Goal: Task Accomplishment & Management: Complete application form

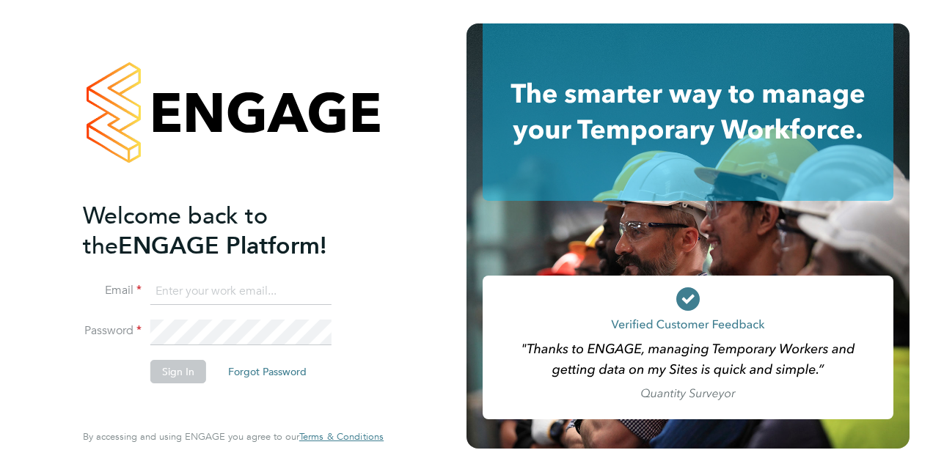
type input "bcarr@spheresolutions.co.uk"
click at [193, 364] on button "Sign In" at bounding box center [178, 371] width 56 height 23
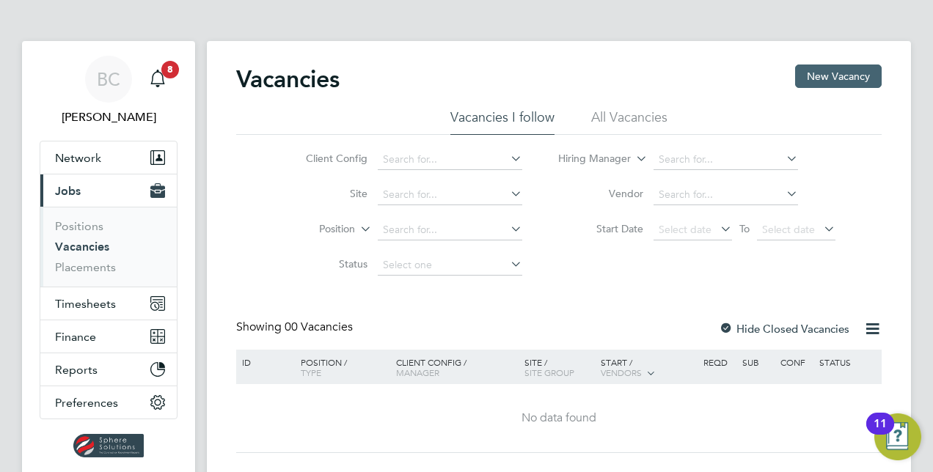
click at [813, 82] on button "New Vacancy" at bounding box center [838, 76] width 87 height 23
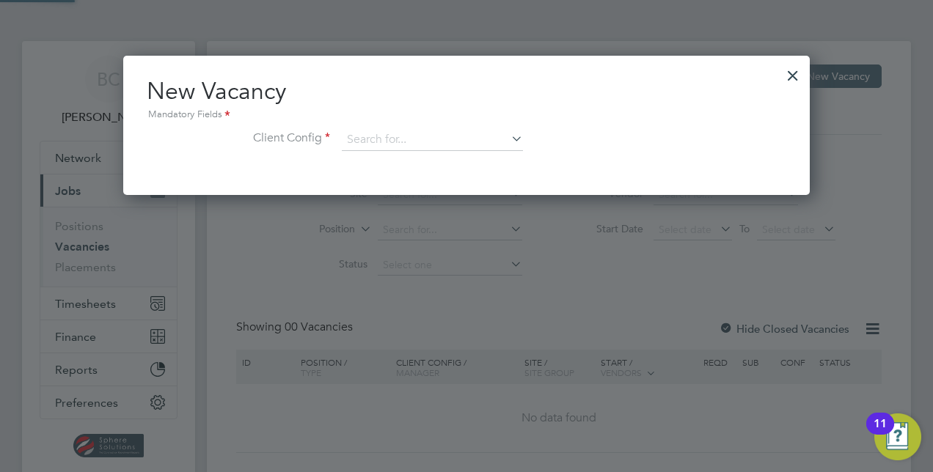
scroll to position [139, 686]
click at [798, 70] on div at bounding box center [792, 72] width 26 height 26
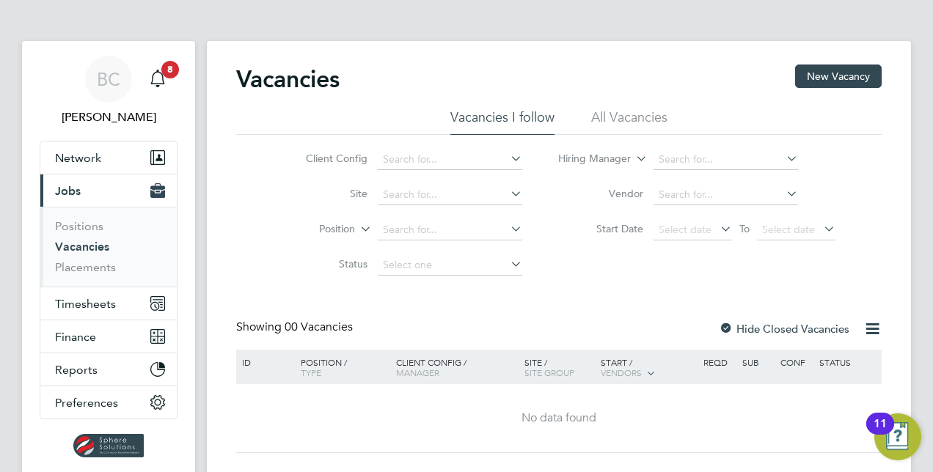
click at [630, 124] on li "All Vacancies" at bounding box center [629, 122] width 76 height 26
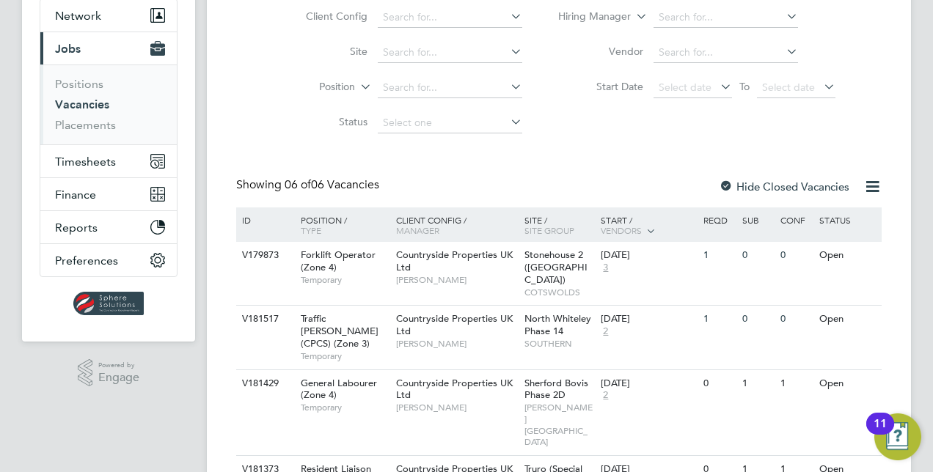
scroll to position [147, 0]
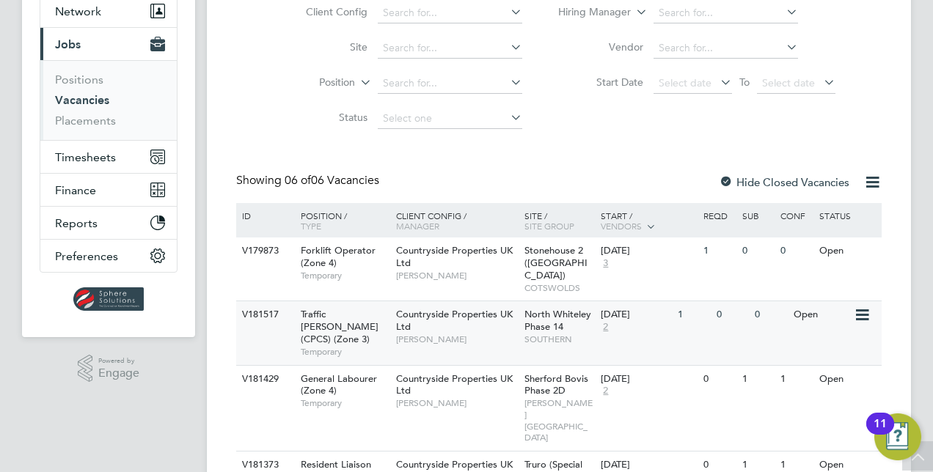
click at [477, 334] on span "Tony Sweeney" at bounding box center [456, 340] width 121 height 12
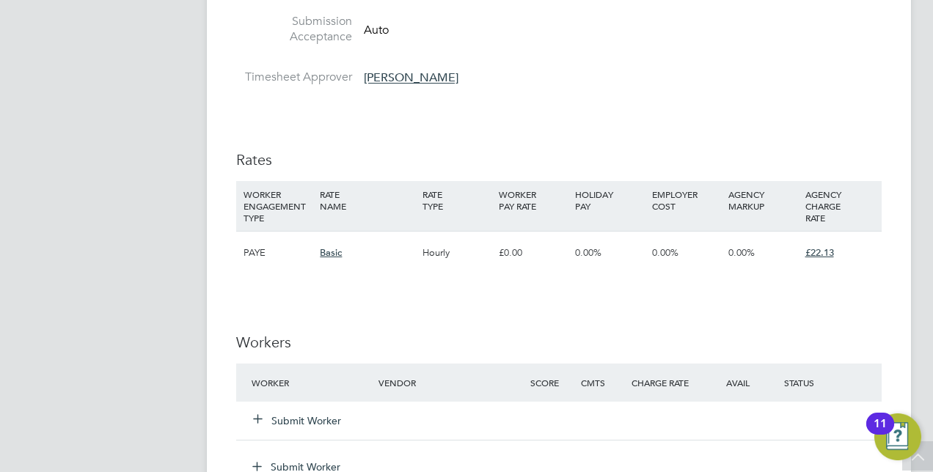
scroll to position [1022, 0]
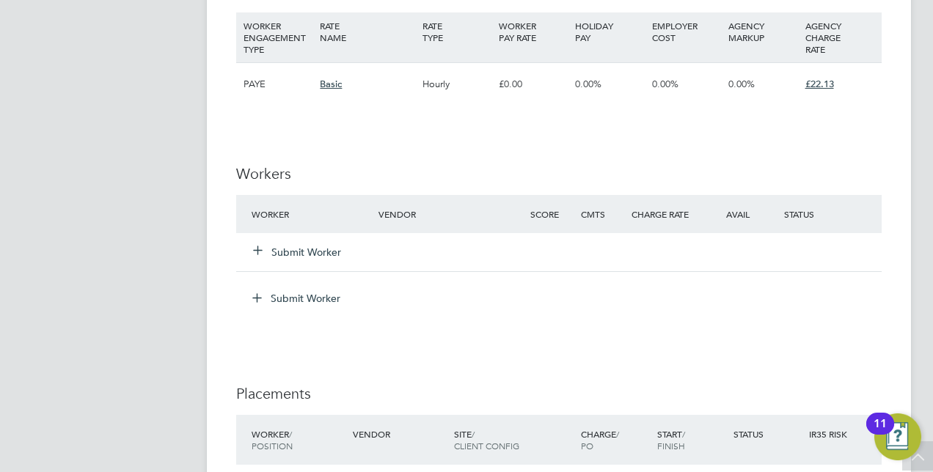
click at [337, 251] on button "Submit Worker" at bounding box center [298, 252] width 88 height 15
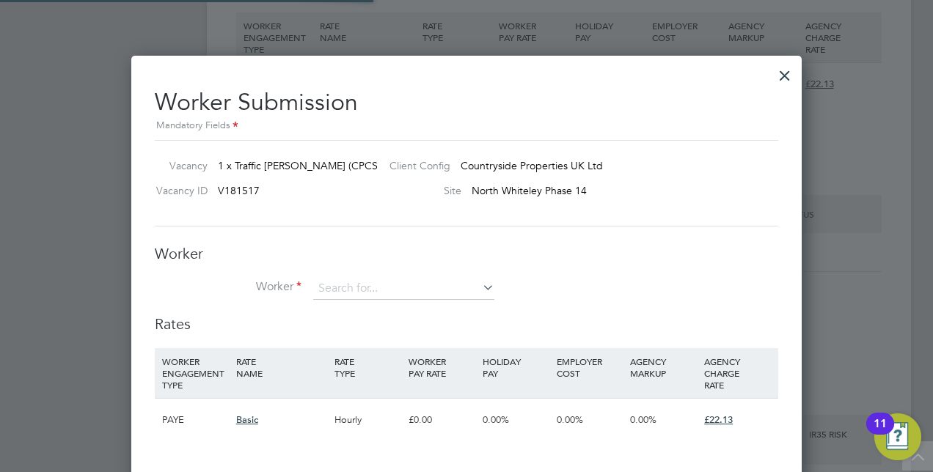
scroll to position [924, 670]
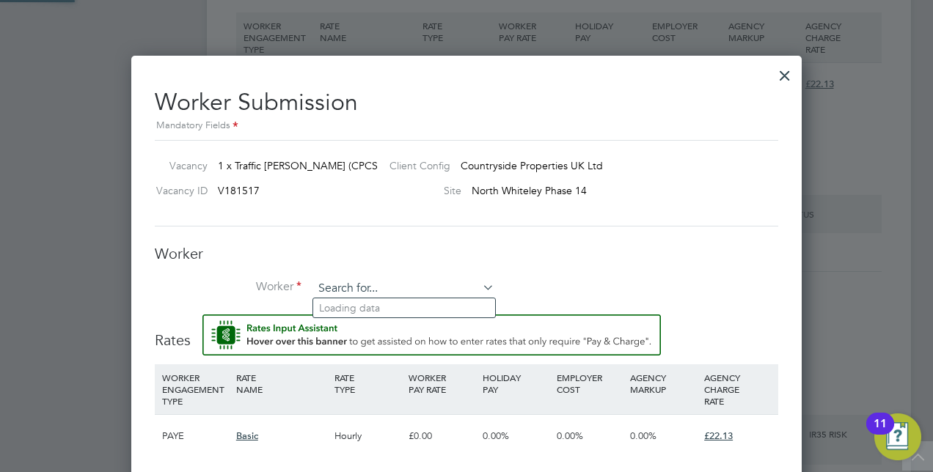
click at [342, 279] on input at bounding box center [403, 289] width 181 height 22
click at [376, 302] on li "Chin yere Nwosu (123456789)" at bounding box center [414, 308] width 203 height 20
type input "Chinyere Nwosu (123456789)"
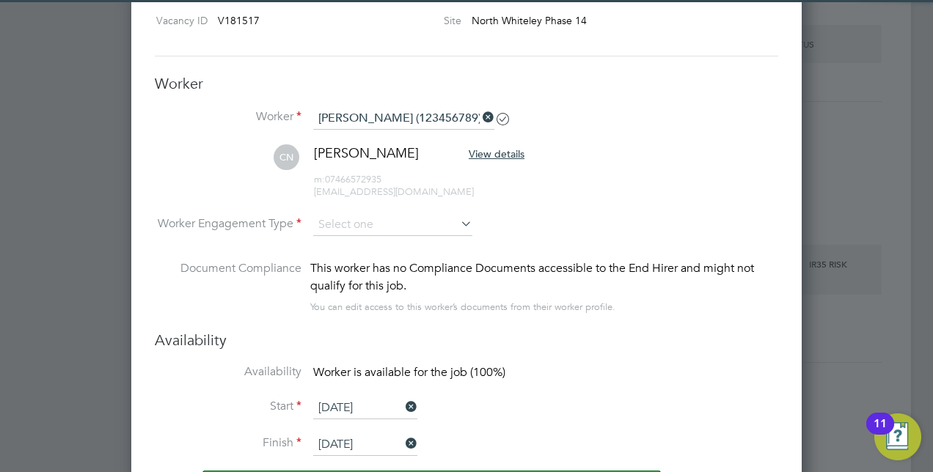
scroll to position [1242, 0]
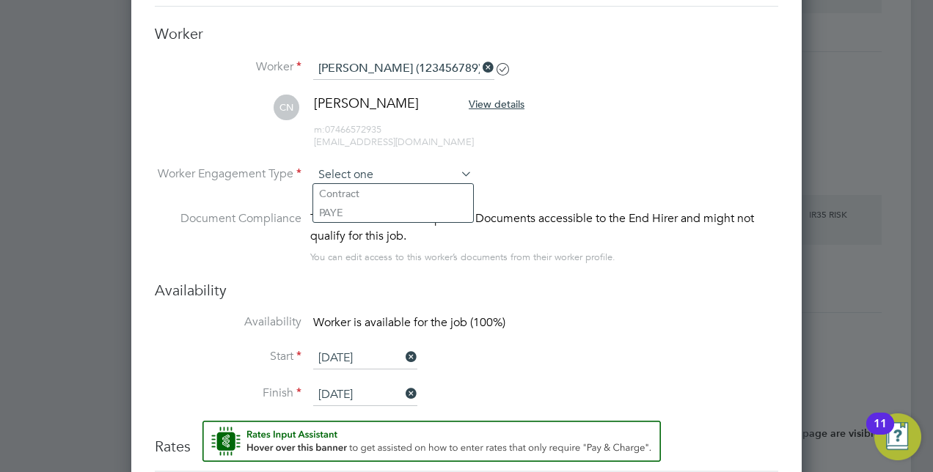
click at [380, 167] on input at bounding box center [392, 175] width 159 height 22
click at [367, 196] on li "Contract" at bounding box center [393, 193] width 160 height 19
type input "Contract"
click at [371, 106] on span "[PERSON_NAME]" at bounding box center [366, 103] width 105 height 17
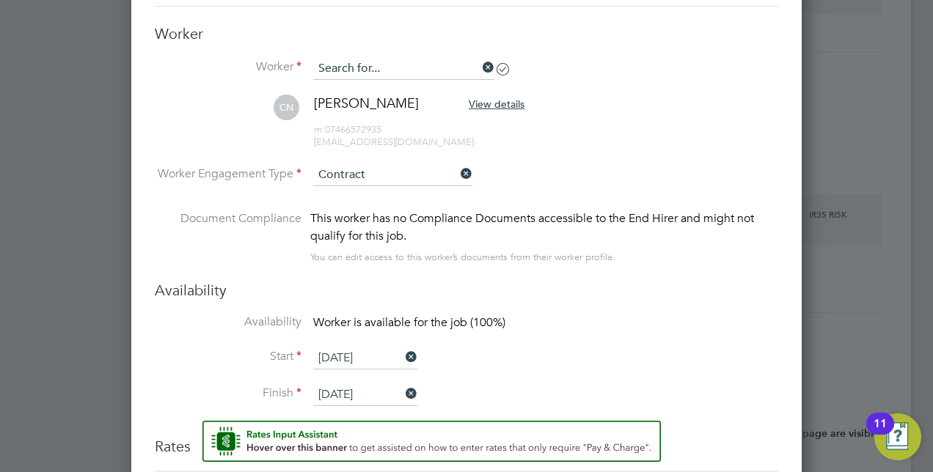
scroll to position [7, 7]
click at [367, 63] on input at bounding box center [403, 69] width 181 height 22
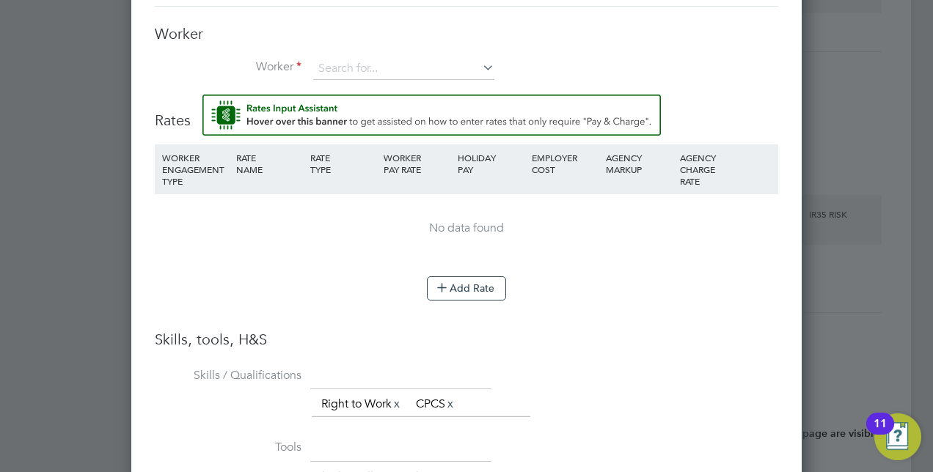
click at [660, 84] on li "Worker" at bounding box center [466, 76] width 623 height 37
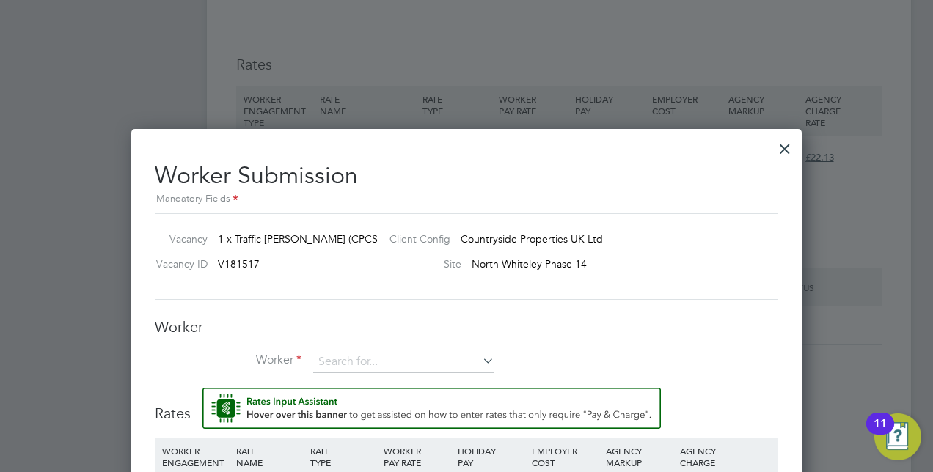
click at [774, 151] on div at bounding box center [784, 145] width 26 height 26
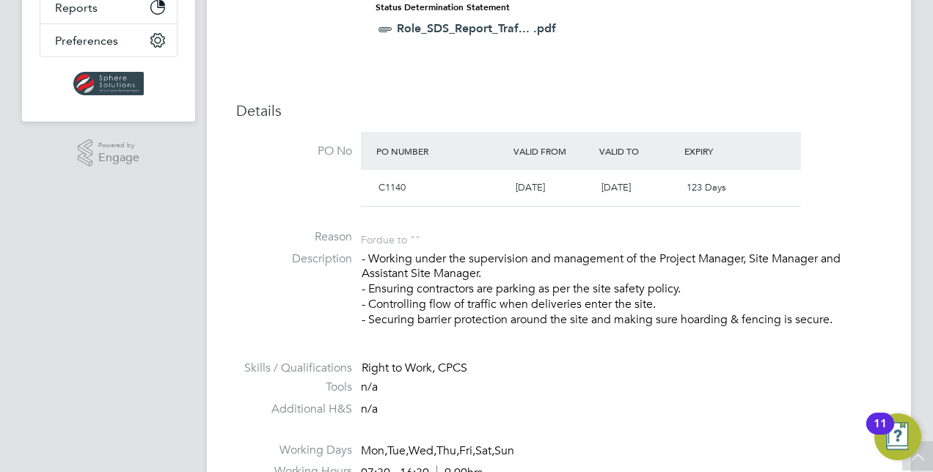
scroll to position [82, 0]
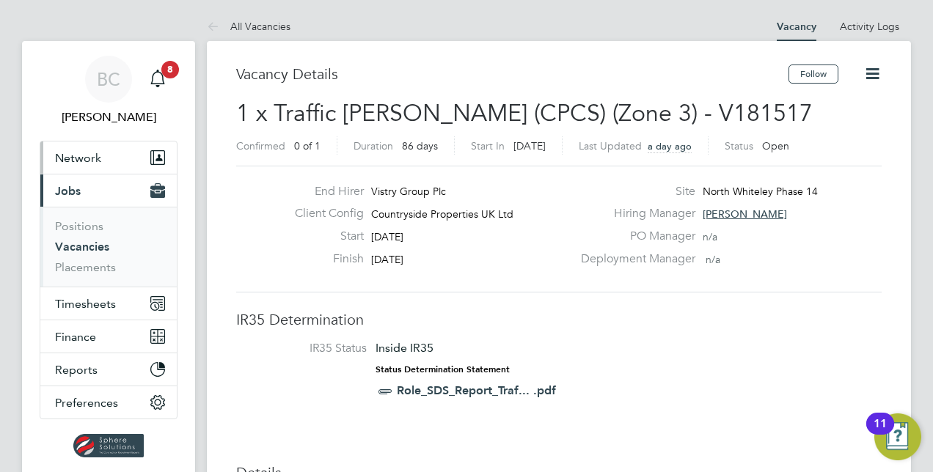
click at [72, 164] on button "Network" at bounding box center [108, 158] width 136 height 32
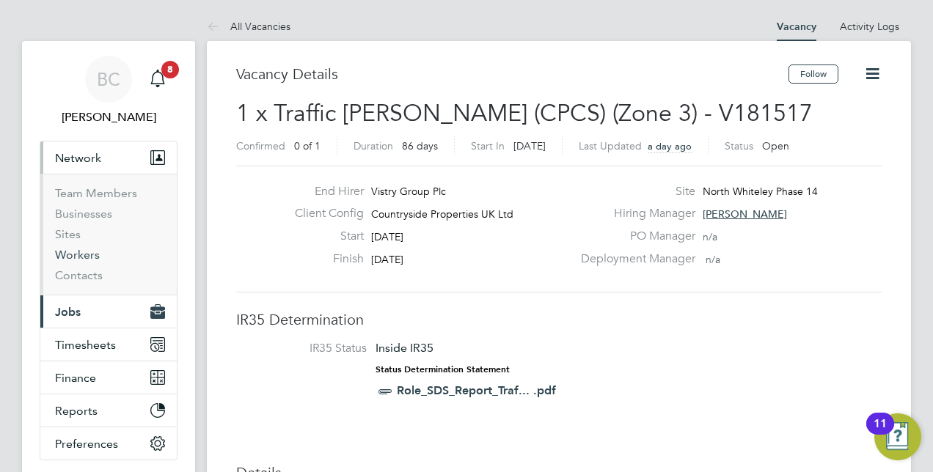
click at [77, 253] on link "Workers" at bounding box center [77, 255] width 45 height 14
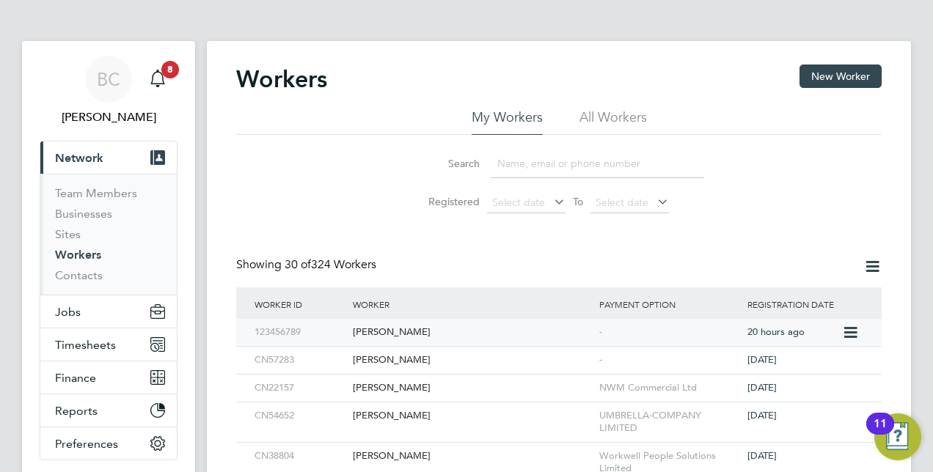
click at [416, 333] on div "[PERSON_NAME]" at bounding box center [472, 332] width 246 height 27
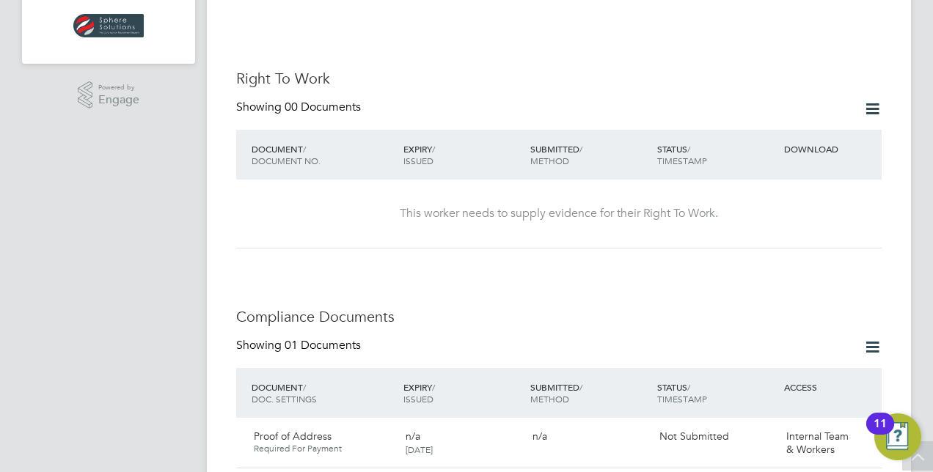
scroll to position [440, 0]
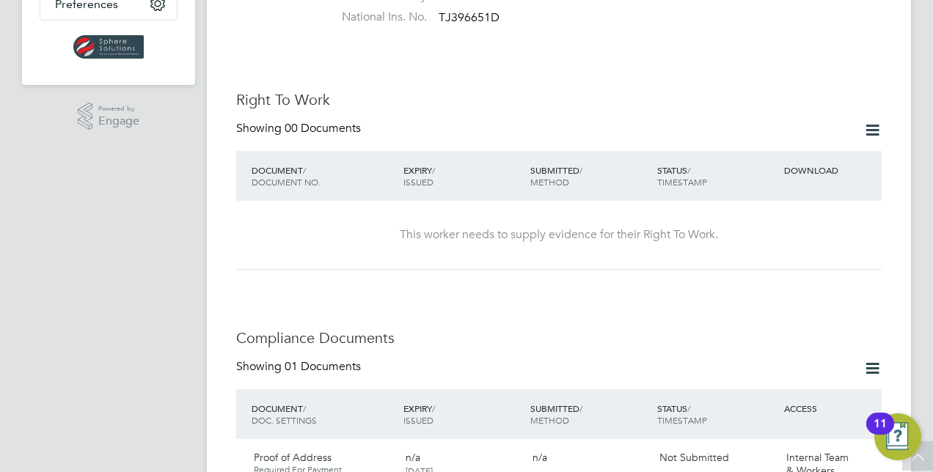
click at [873, 121] on icon at bounding box center [872, 130] width 18 height 18
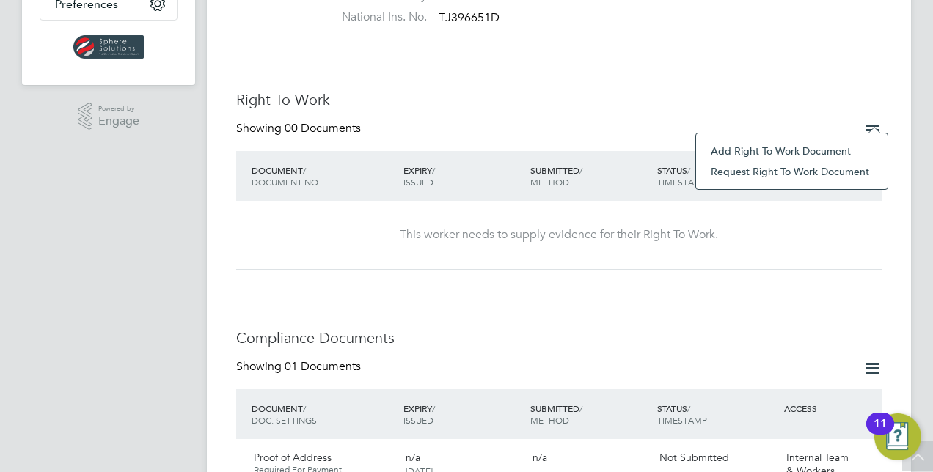
click at [767, 150] on li "Add Right To Work Document" at bounding box center [791, 151] width 177 height 21
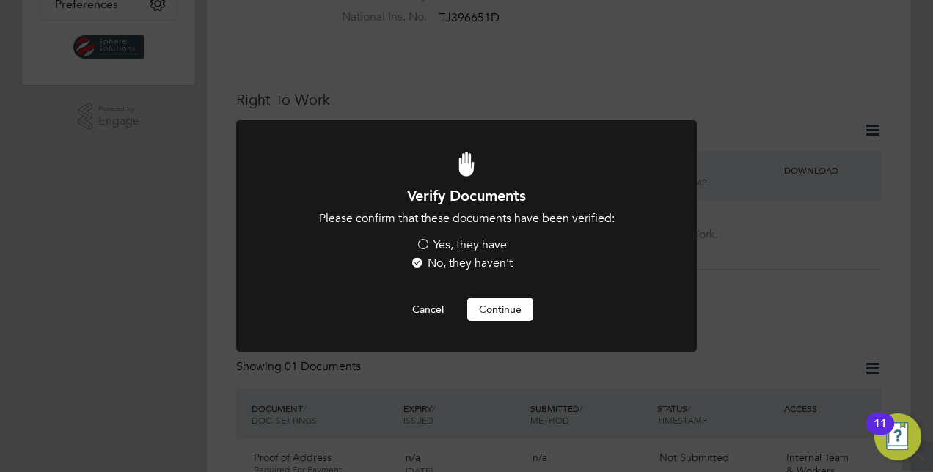
scroll to position [0, 0]
click at [429, 247] on label "Yes, they have" at bounding box center [461, 245] width 91 height 15
click at [0, 0] on input "Yes, they have" at bounding box center [0, 0] width 0 height 0
click at [491, 311] on button "Continue" at bounding box center [500, 309] width 66 height 23
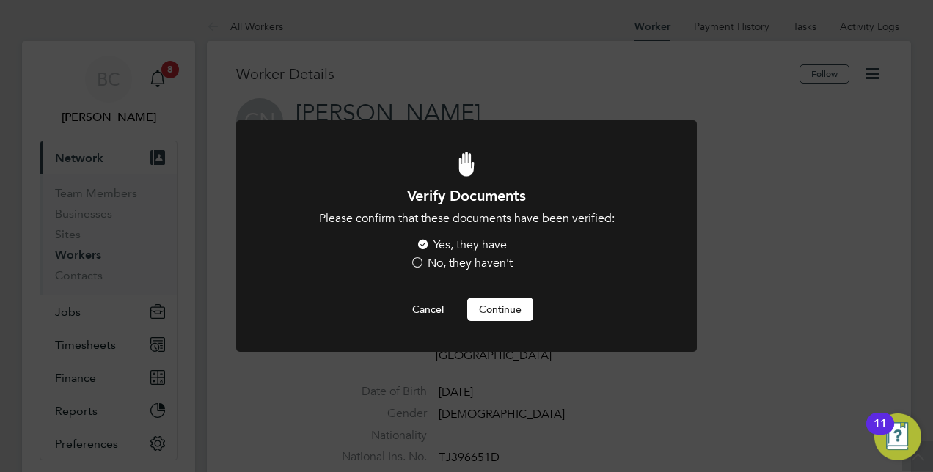
scroll to position [440, 0]
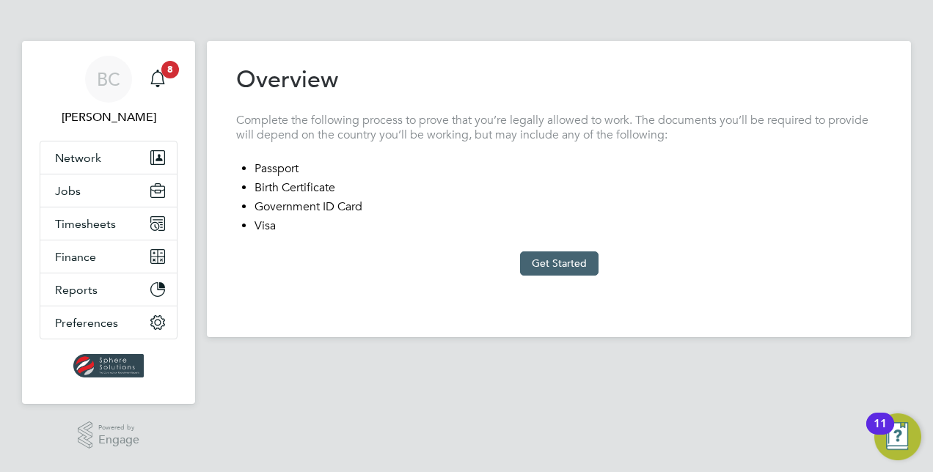
click at [556, 264] on button "Get Started" at bounding box center [559, 262] width 78 height 23
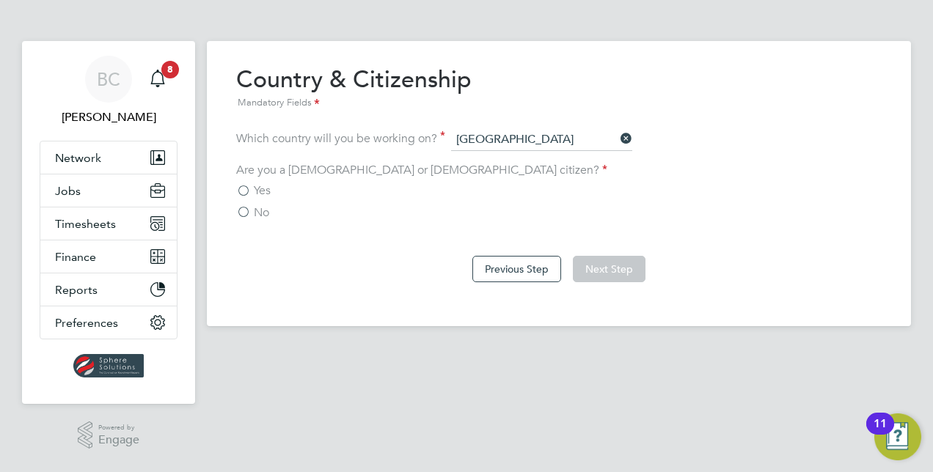
click at [240, 210] on label "No" at bounding box center [252, 212] width 33 height 15
click at [0, 0] on input "No" at bounding box center [0, 0] width 0 height 0
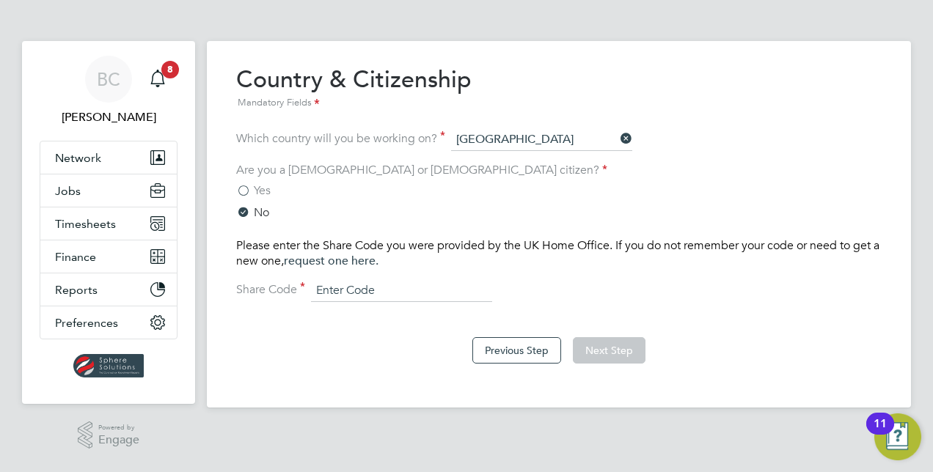
click at [383, 290] on input at bounding box center [401, 291] width 181 height 22
type input "W2DNNG64P"
click at [616, 350] on button "Next Step" at bounding box center [609, 350] width 73 height 26
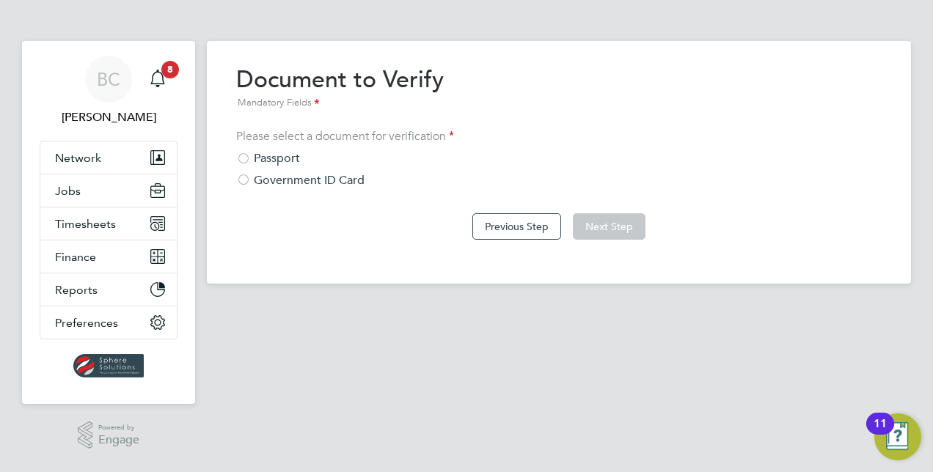
click at [246, 161] on div at bounding box center [243, 160] width 15 height 15
click at [611, 224] on button "Next Step" at bounding box center [609, 226] width 73 height 26
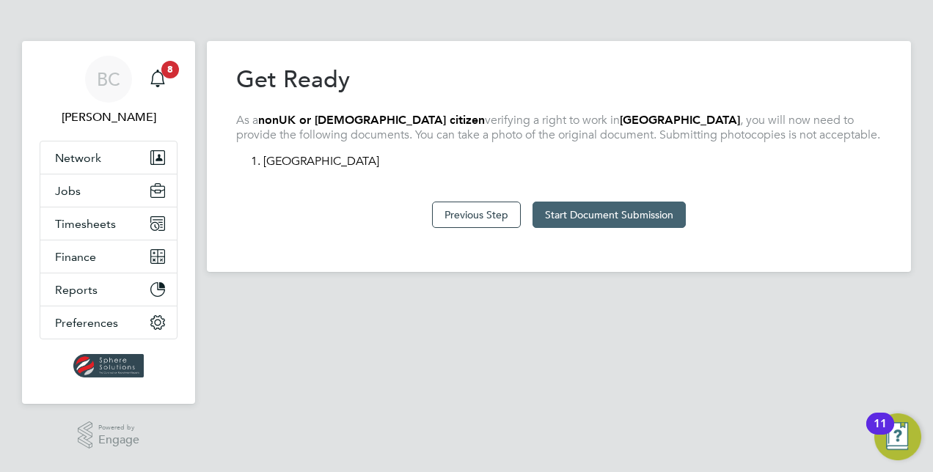
click at [609, 221] on button "Start Document Submission" at bounding box center [608, 215] width 153 height 26
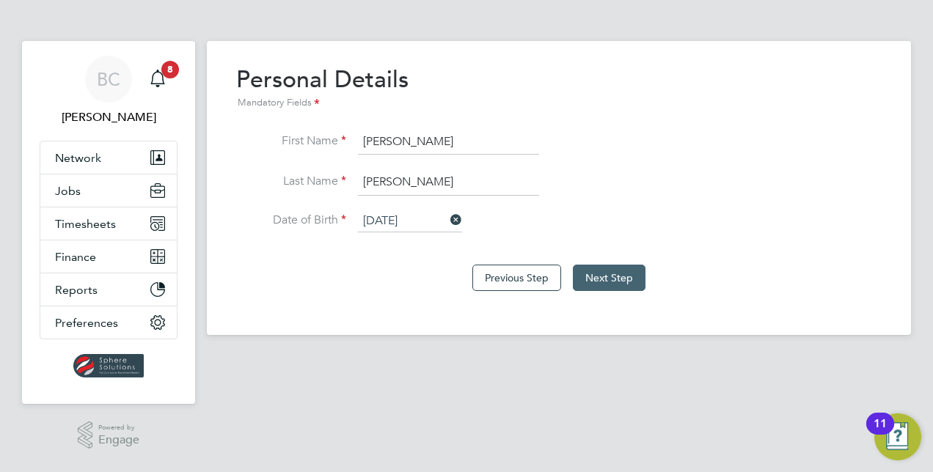
click at [615, 274] on button "Next Step" at bounding box center [609, 278] width 73 height 26
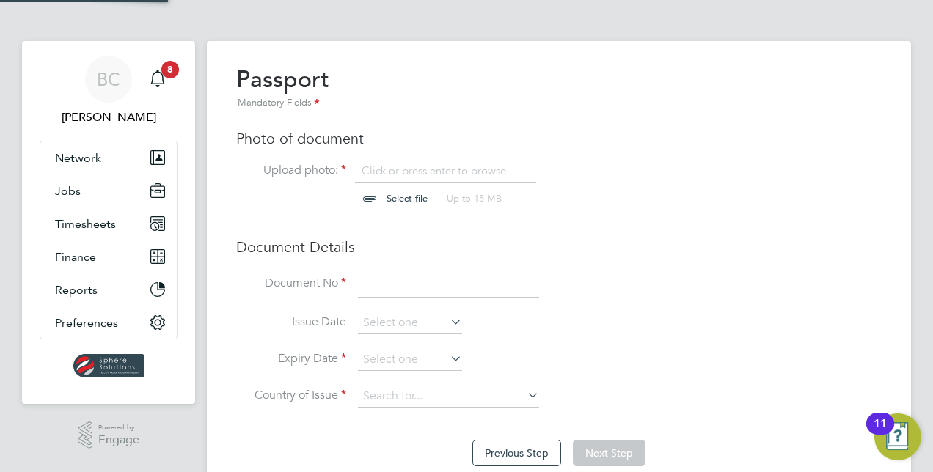
scroll to position [19, 182]
click at [408, 164] on input "file" at bounding box center [421, 186] width 230 height 44
click at [408, 199] on input "file" at bounding box center [421, 186] width 230 height 44
type input "C:\fakepath\Chinyere Nwosu Passport.jpg"
click at [390, 282] on input at bounding box center [448, 284] width 181 height 26
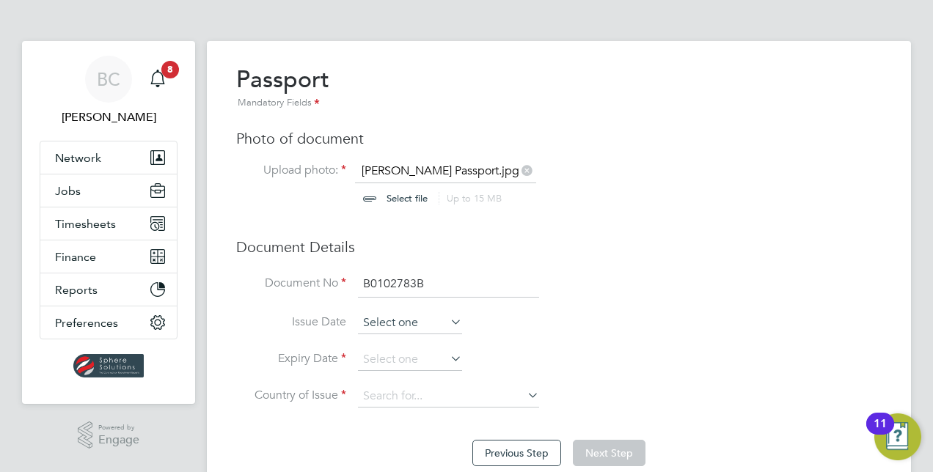
type input "B0102783B"
click at [394, 317] on input at bounding box center [410, 323] width 104 height 22
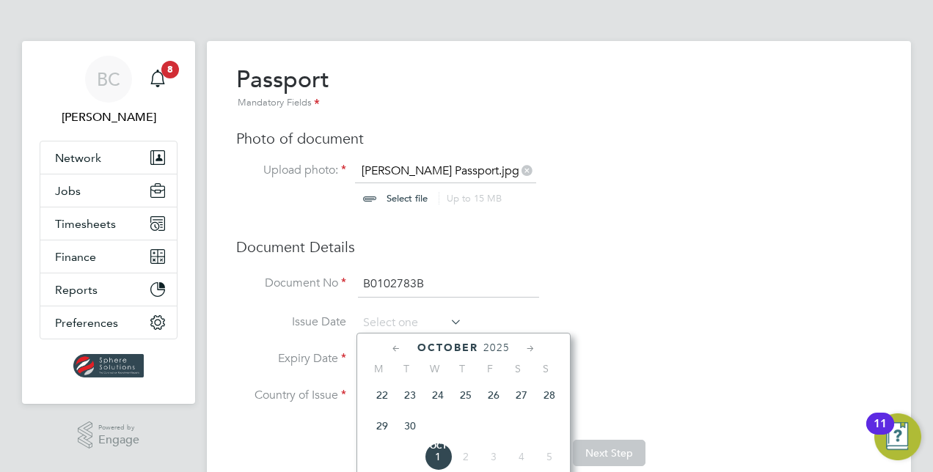
click at [393, 344] on icon at bounding box center [396, 349] width 14 height 16
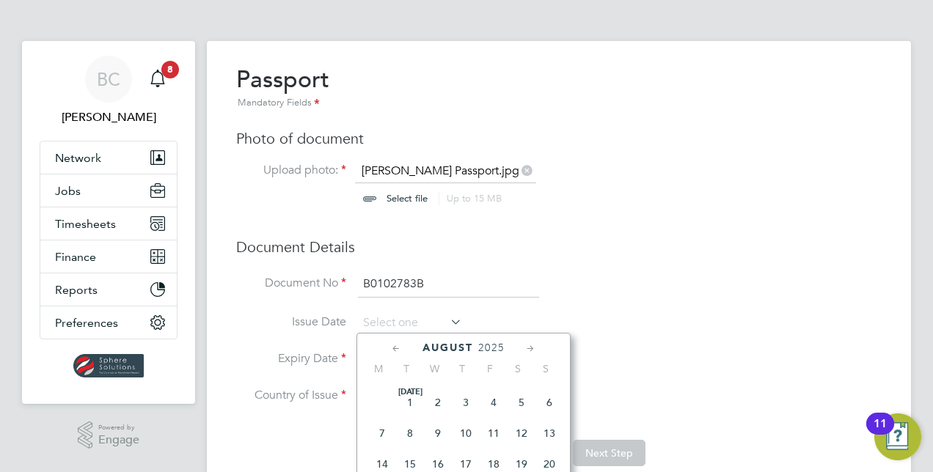
click at [393, 344] on icon at bounding box center [396, 349] width 14 height 16
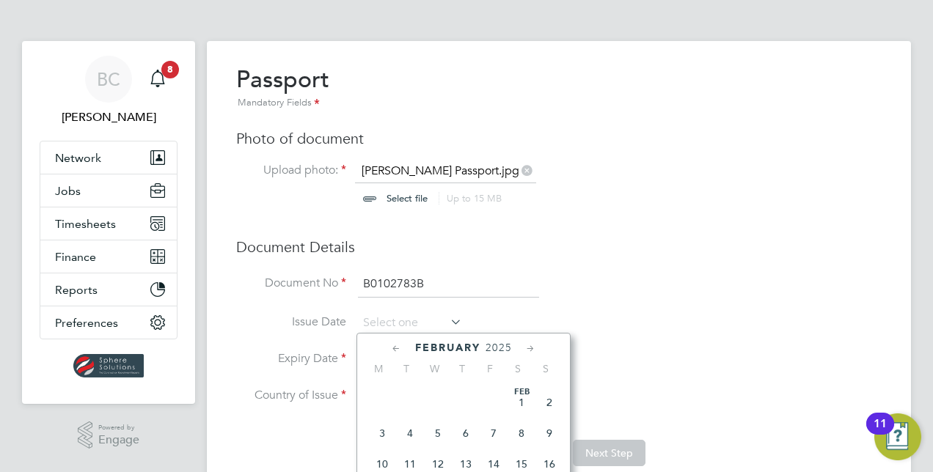
click at [393, 344] on icon at bounding box center [396, 349] width 14 height 16
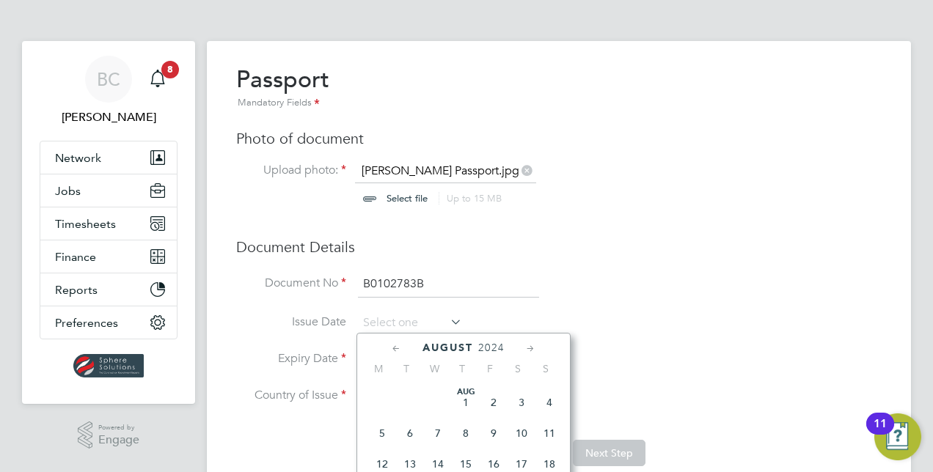
click at [393, 344] on icon at bounding box center [396, 349] width 14 height 16
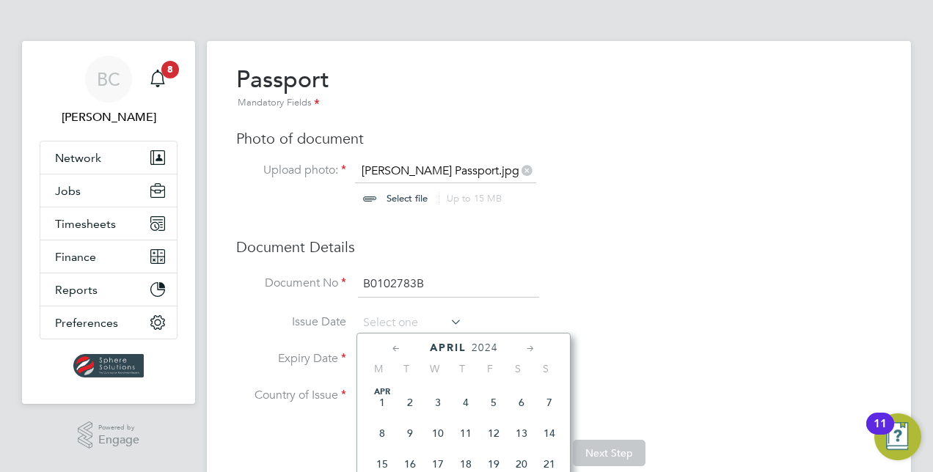
click at [393, 344] on icon at bounding box center [396, 349] width 14 height 16
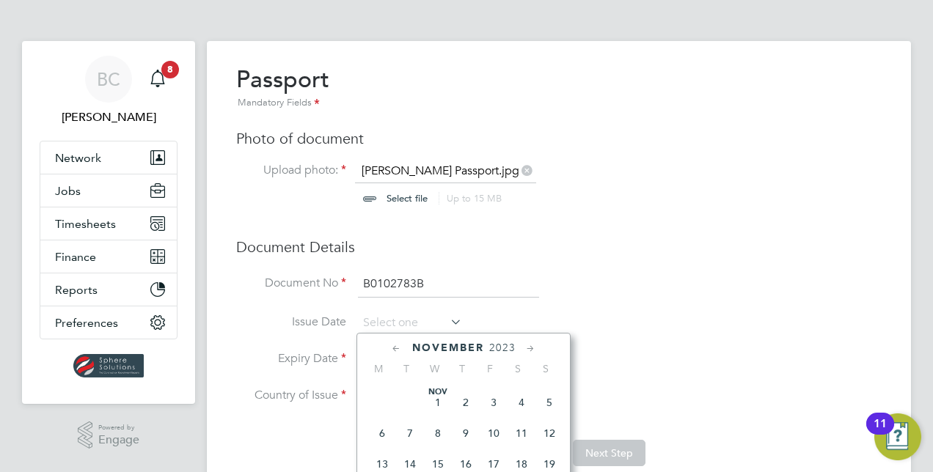
click at [393, 344] on icon at bounding box center [396, 349] width 14 height 16
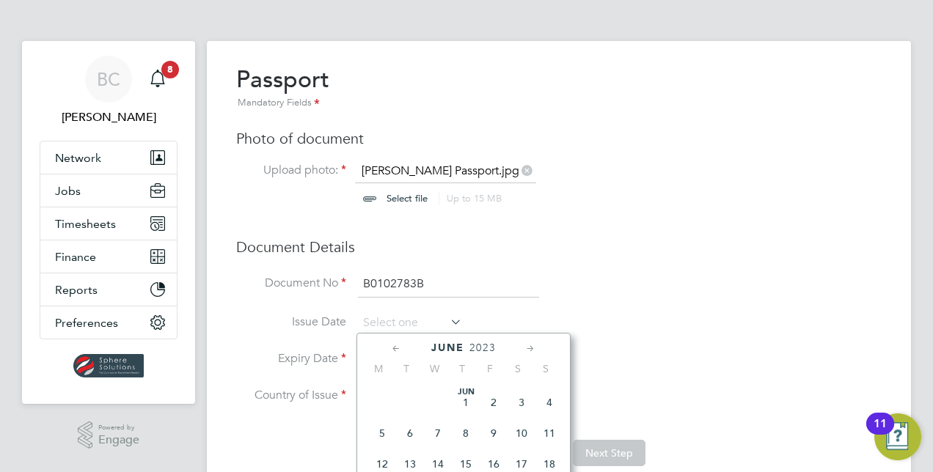
click at [393, 344] on icon at bounding box center [396, 349] width 14 height 16
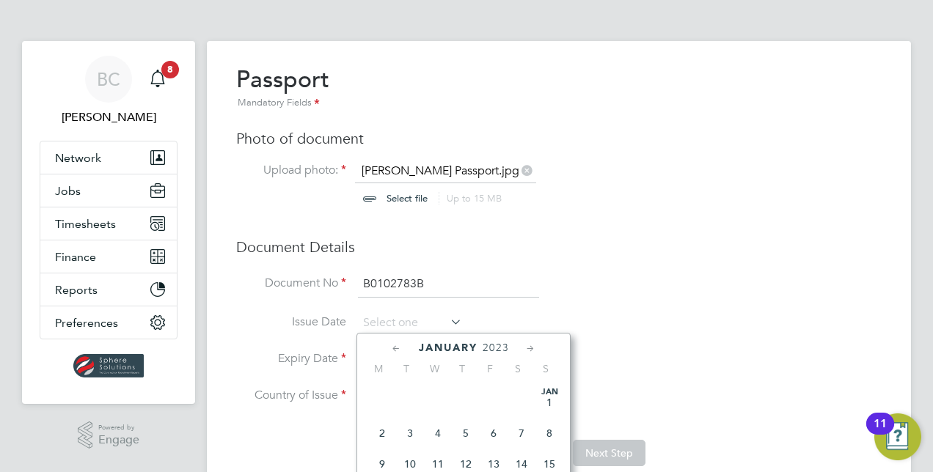
click at [393, 344] on icon at bounding box center [396, 349] width 14 height 16
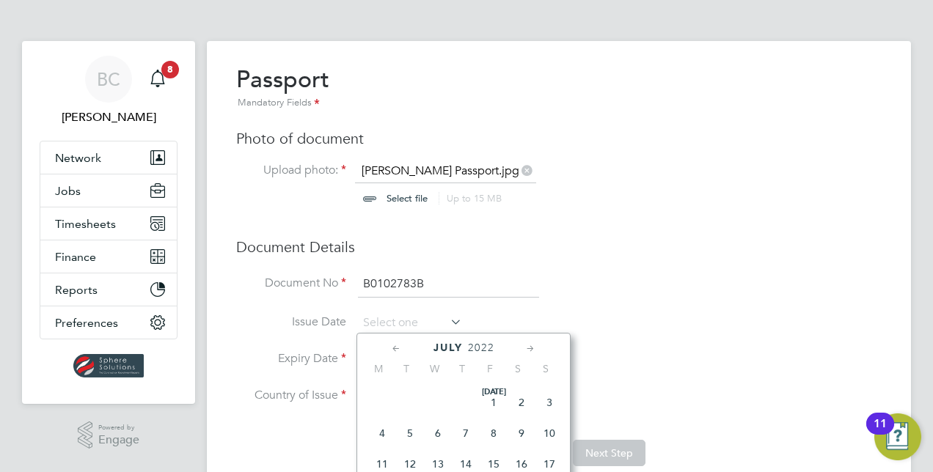
click at [531, 346] on icon at bounding box center [530, 349] width 14 height 16
click at [412, 463] on span "16" at bounding box center [410, 462] width 28 height 28
type input "[DATE]"
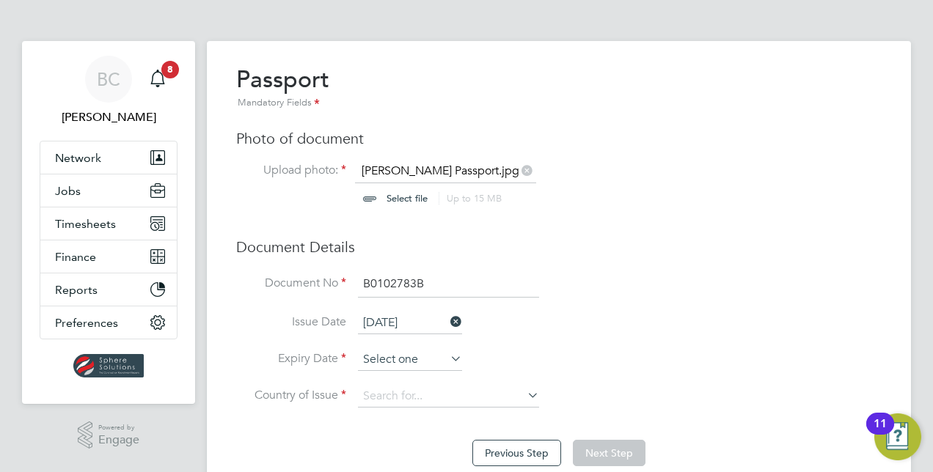
click at [381, 353] on input at bounding box center [410, 360] width 104 height 22
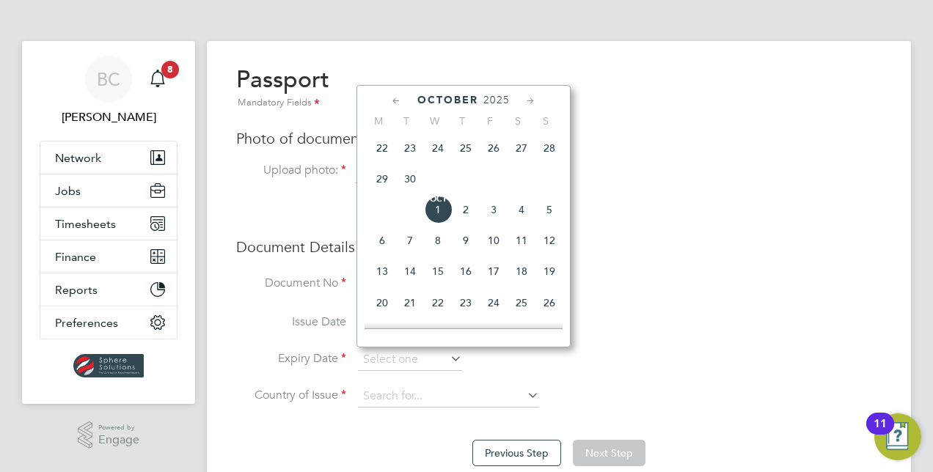
click at [400, 101] on icon at bounding box center [396, 101] width 14 height 16
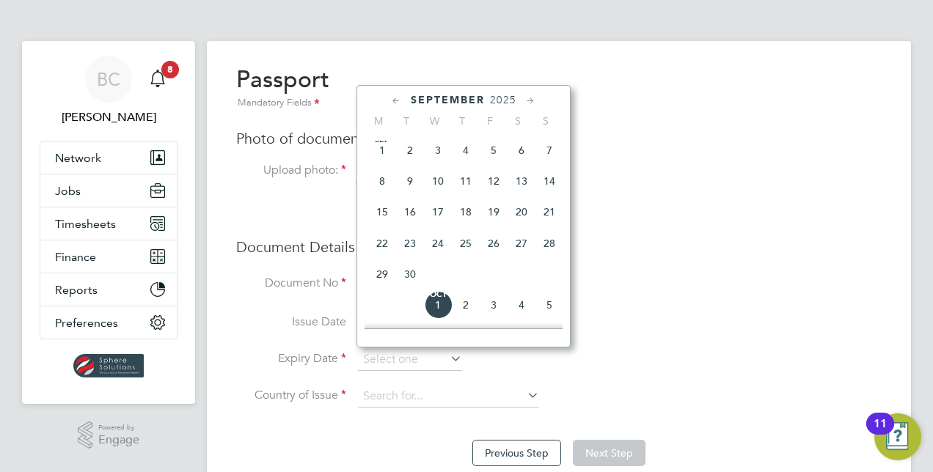
click at [400, 101] on icon at bounding box center [396, 101] width 14 height 16
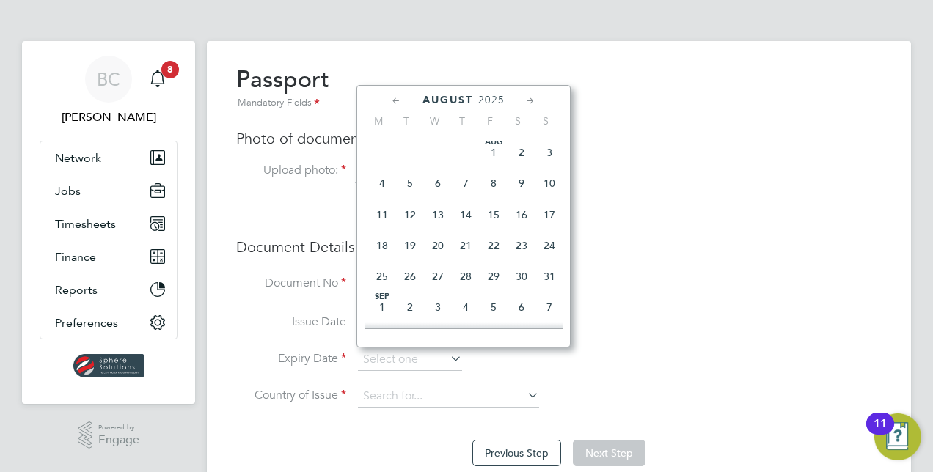
click at [530, 104] on icon at bounding box center [530, 101] width 14 height 16
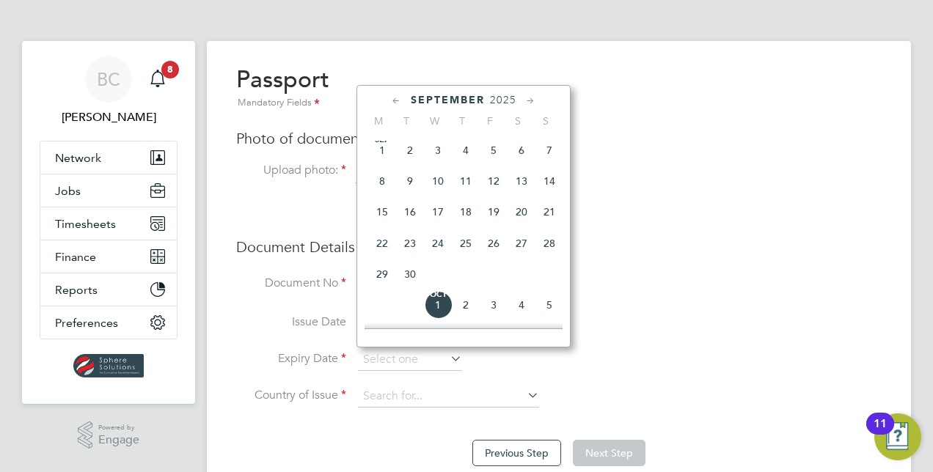
click at [530, 104] on icon at bounding box center [530, 101] width 14 height 16
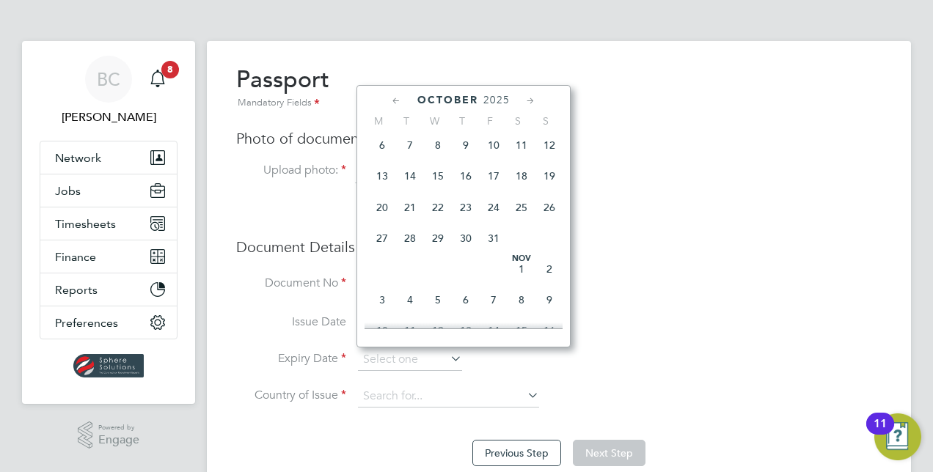
click at [530, 104] on icon at bounding box center [530, 101] width 14 height 16
click at [529, 104] on icon at bounding box center [530, 101] width 14 height 16
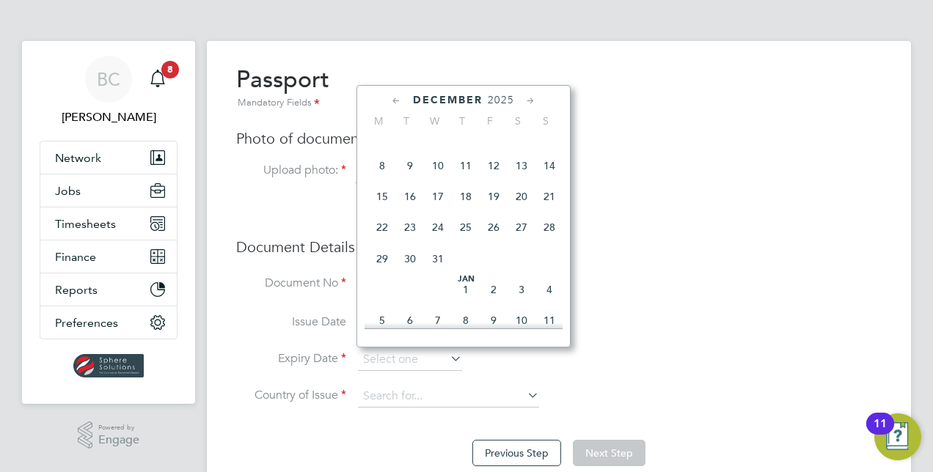
click at [529, 104] on icon at bounding box center [530, 101] width 14 height 16
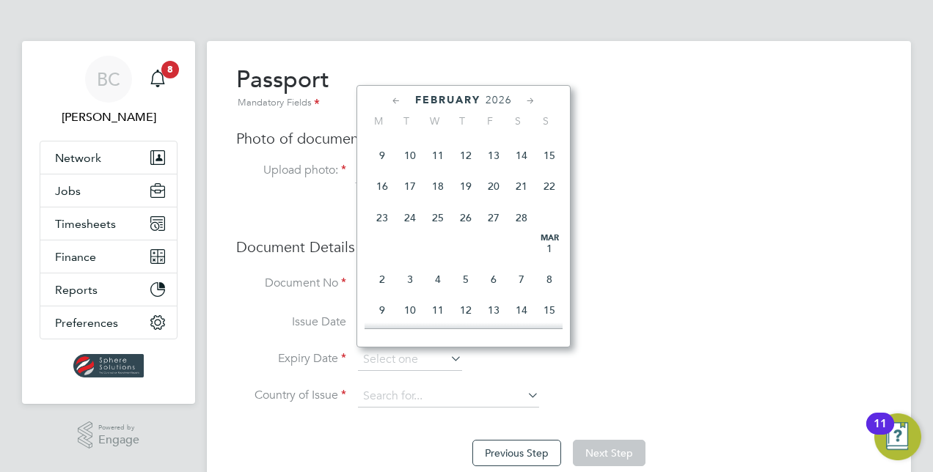
click at [528, 104] on icon at bounding box center [530, 101] width 14 height 16
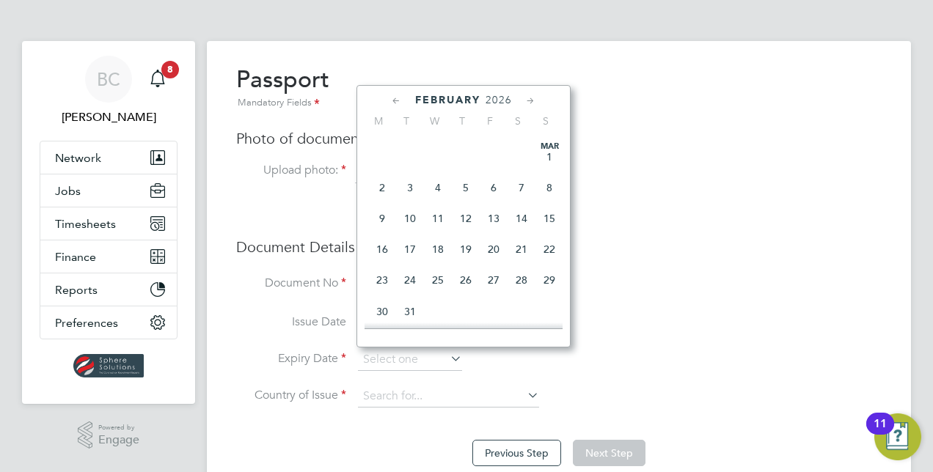
click at [527, 105] on icon at bounding box center [530, 101] width 14 height 16
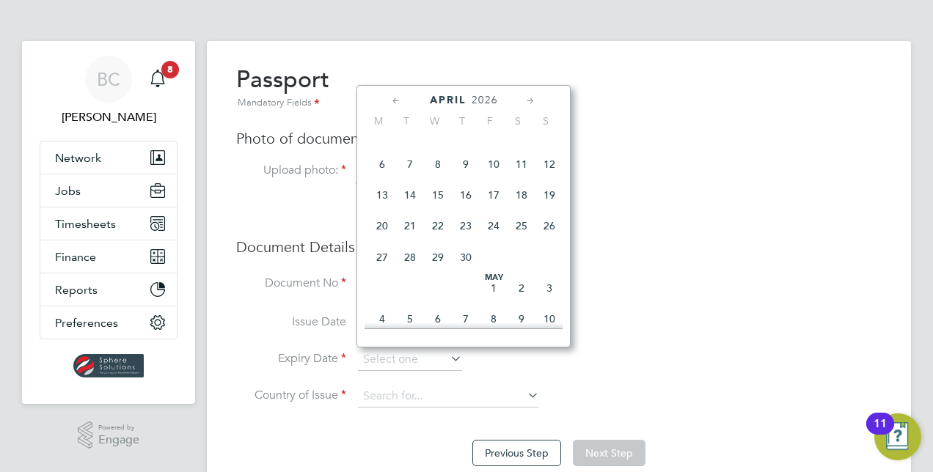
click at [527, 105] on icon at bounding box center [530, 101] width 14 height 16
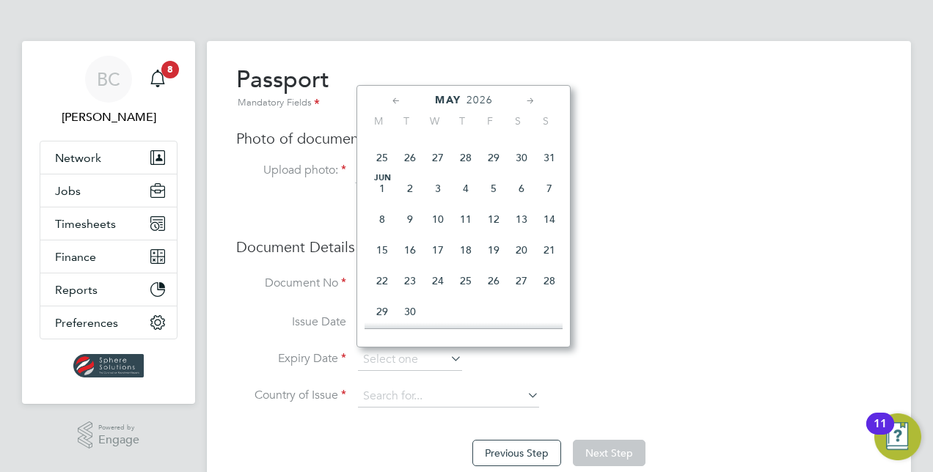
click at [527, 105] on icon at bounding box center [530, 101] width 14 height 16
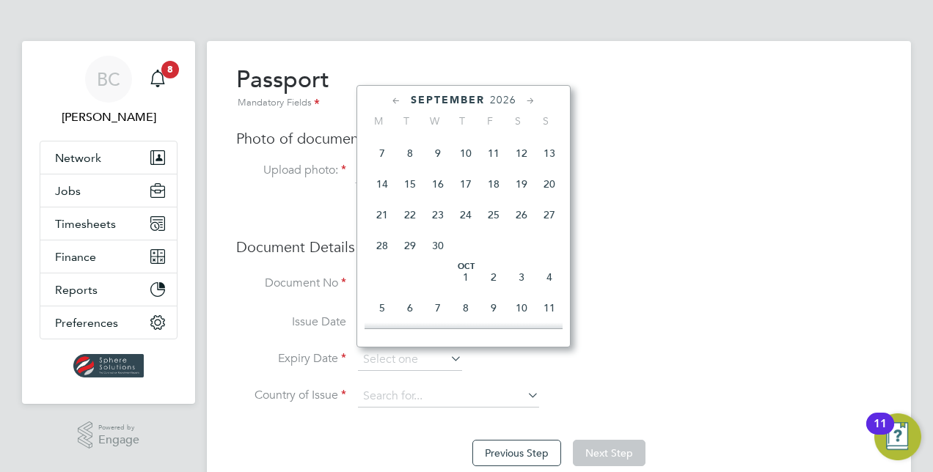
click at [527, 105] on icon at bounding box center [530, 101] width 14 height 16
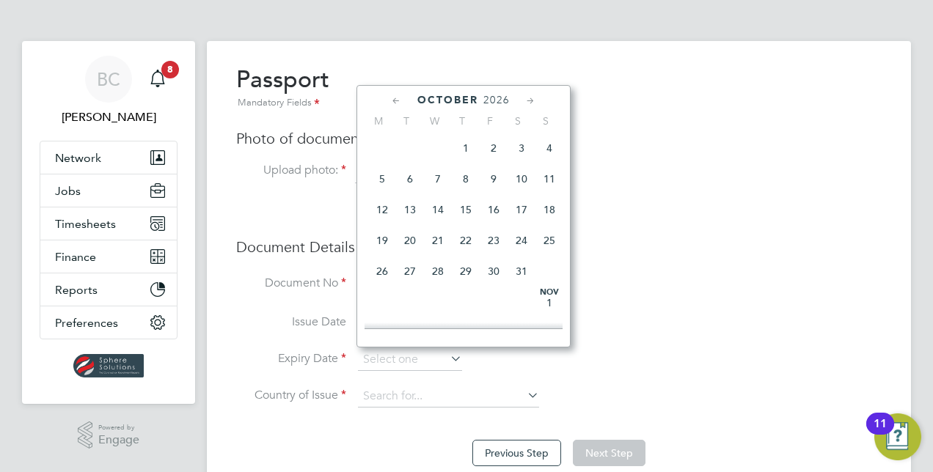
click at [527, 105] on icon at bounding box center [530, 101] width 14 height 16
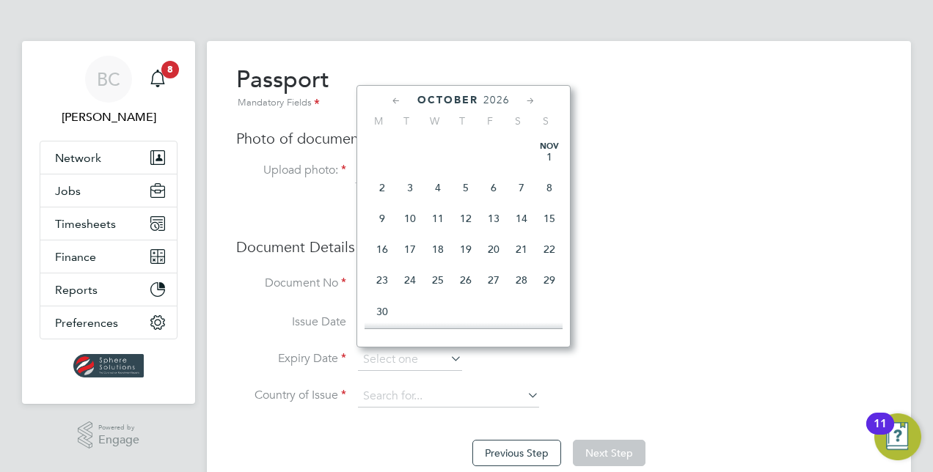
click at [527, 105] on icon at bounding box center [530, 101] width 14 height 16
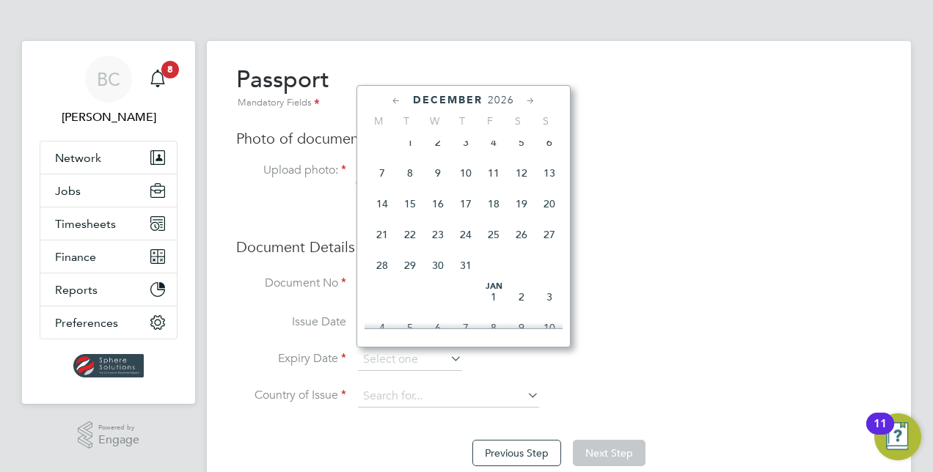
click at [527, 105] on icon at bounding box center [530, 101] width 14 height 16
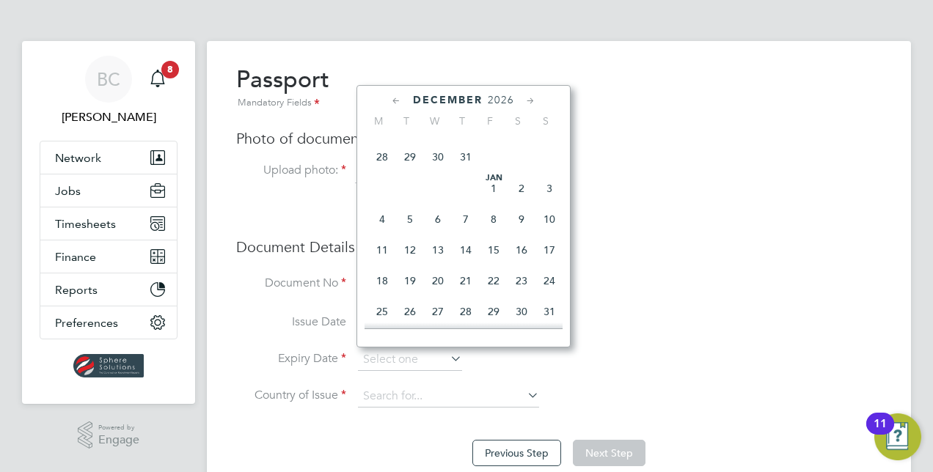
click at [527, 105] on icon at bounding box center [530, 101] width 14 height 16
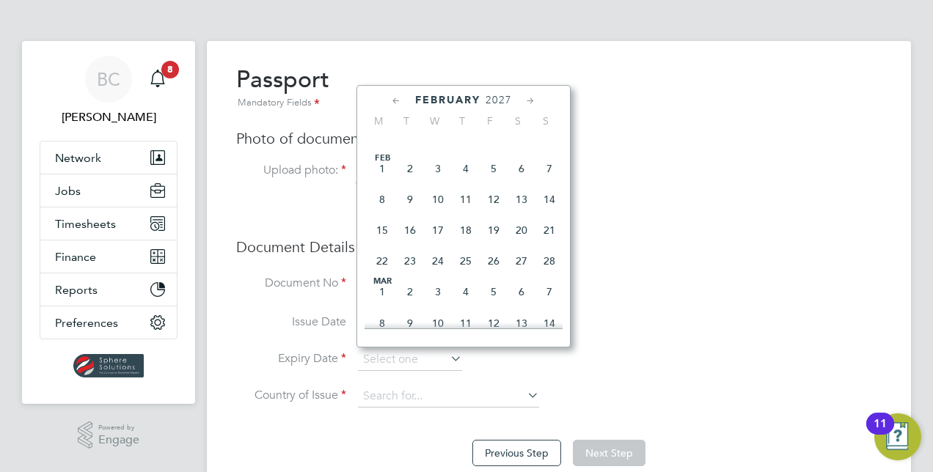
click at [527, 105] on icon at bounding box center [530, 101] width 14 height 16
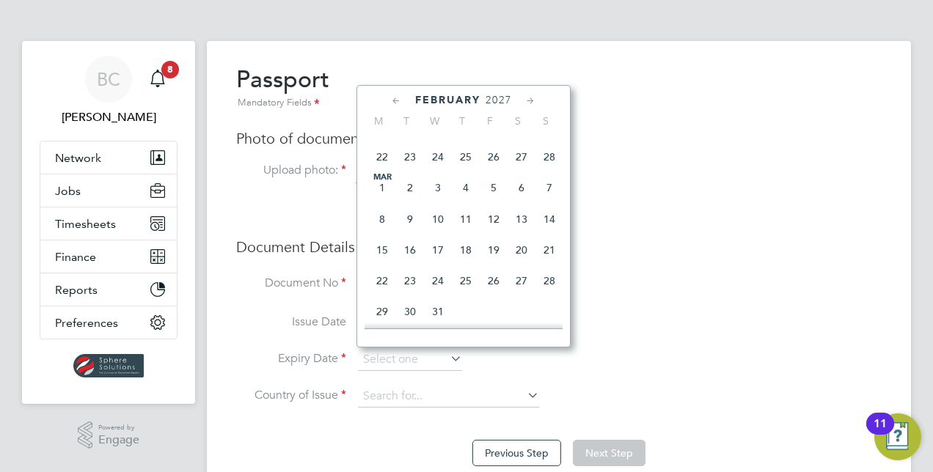
click at [527, 105] on icon at bounding box center [530, 101] width 14 height 16
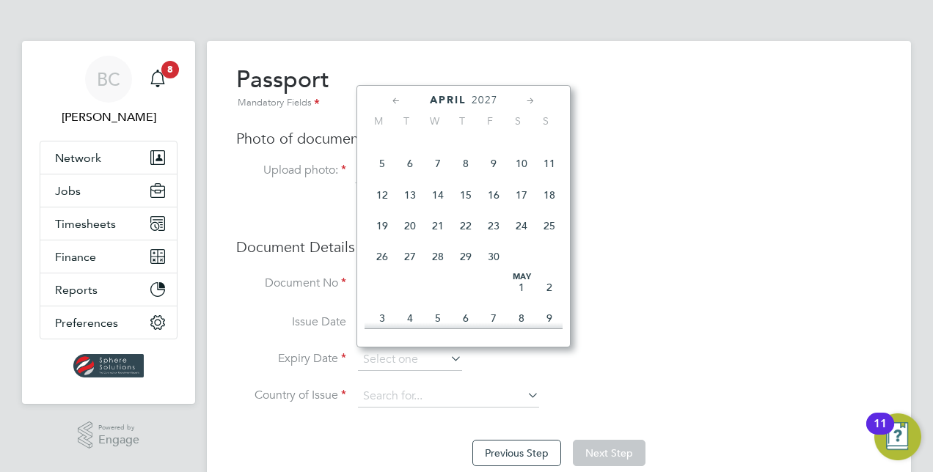
click at [527, 105] on icon at bounding box center [530, 101] width 14 height 16
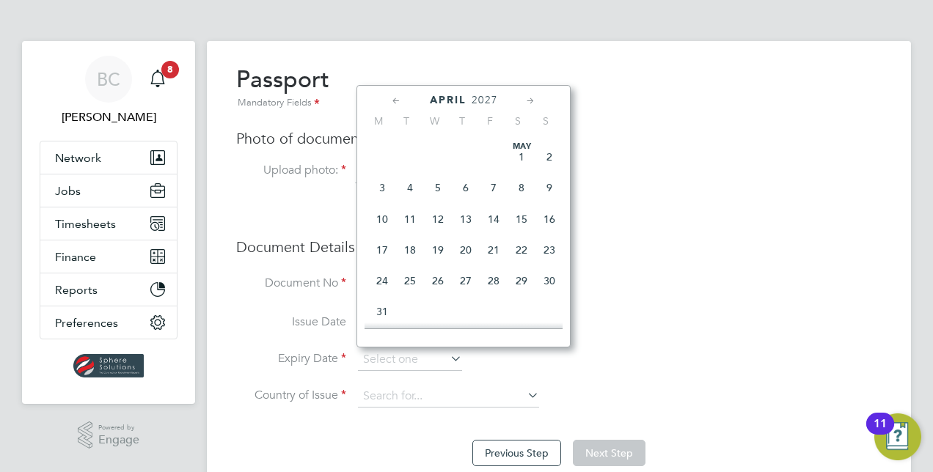
click at [527, 105] on icon at bounding box center [530, 101] width 14 height 16
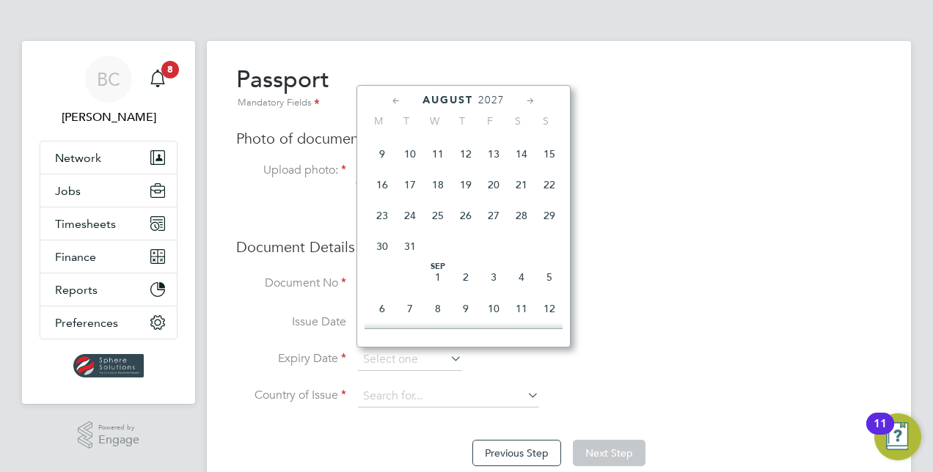
click at [548, 168] on span "15" at bounding box center [549, 154] width 28 height 28
type input "15 Aug 2027"
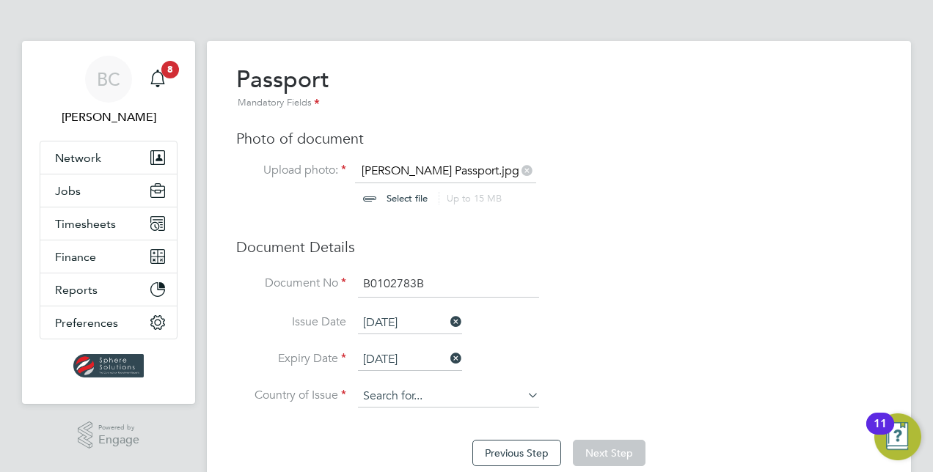
click at [395, 384] on ul "Document No B0102783B Issue Date 16 Aug 2022 Expiry Date 15 Aug 2027 Country of…" at bounding box center [558, 346] width 645 height 151
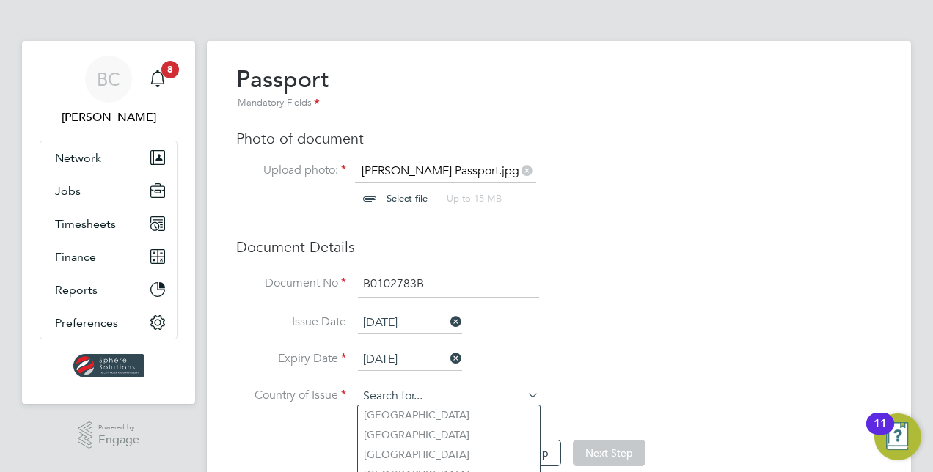
click at [387, 396] on input at bounding box center [448, 397] width 181 height 22
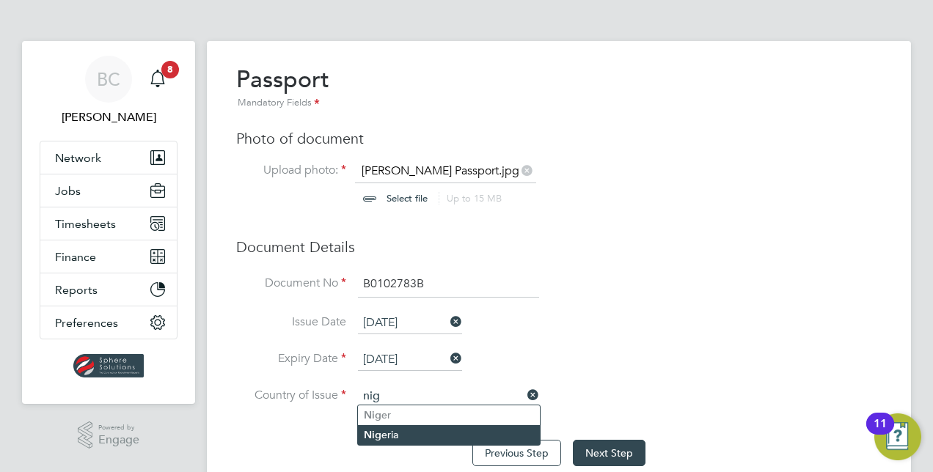
click at [397, 436] on li "Nig eria" at bounding box center [449, 435] width 182 height 20
type input "Nigeria"
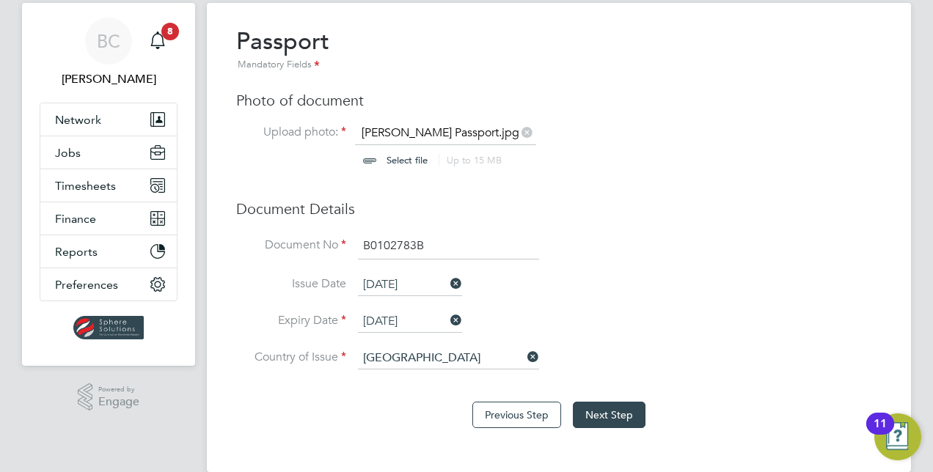
scroll to position [59, 0]
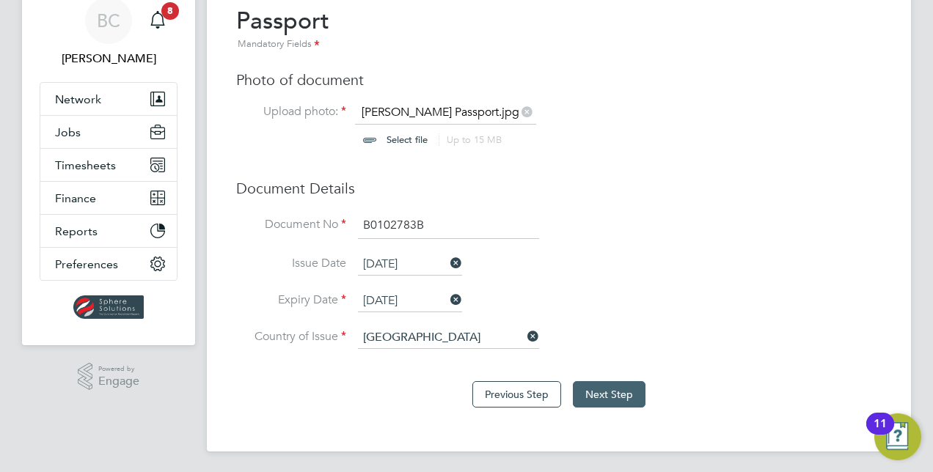
click at [623, 393] on button "Next Step" at bounding box center [609, 394] width 73 height 26
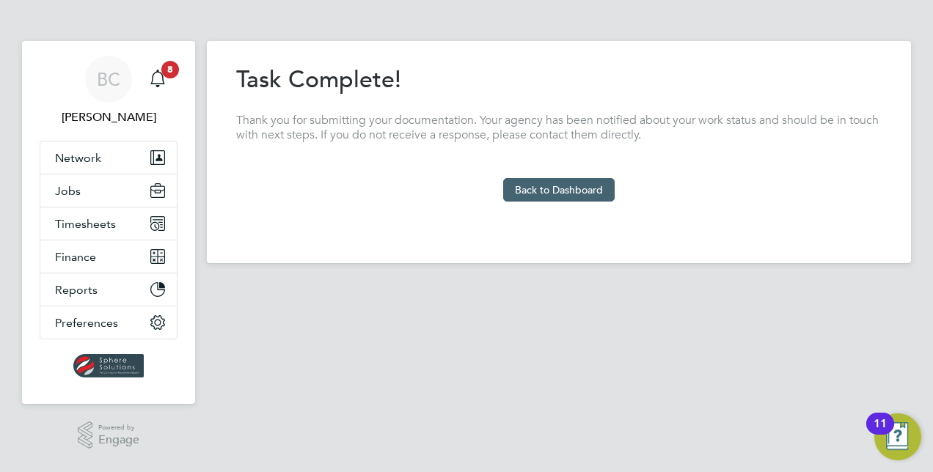
click at [551, 193] on button "Back to Dashboard" at bounding box center [558, 189] width 111 height 23
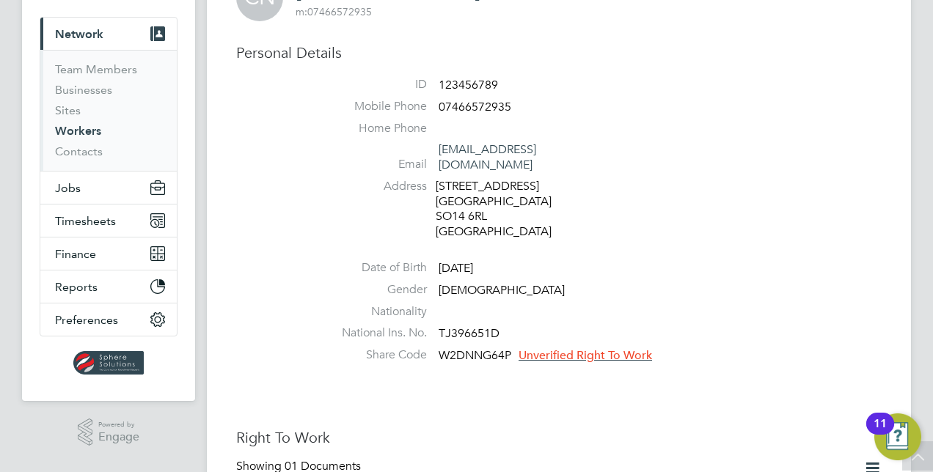
scroll to position [73, 0]
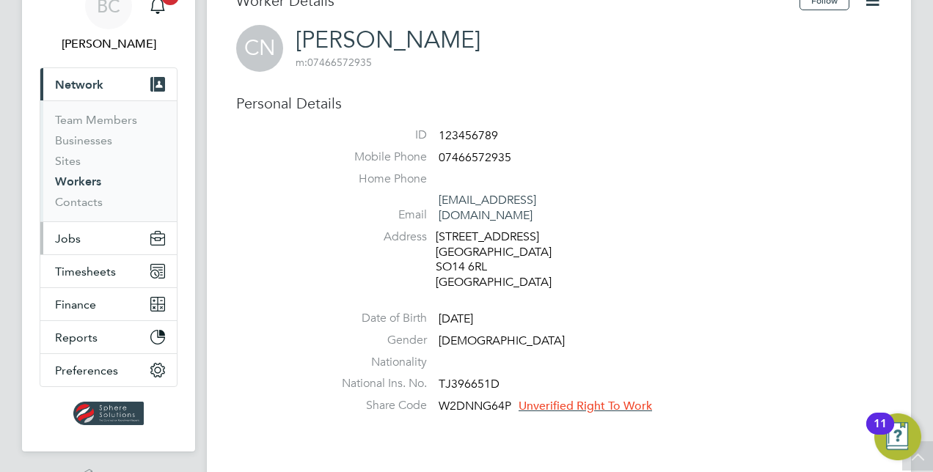
click at [81, 240] on button "Jobs" at bounding box center [108, 238] width 136 height 32
click at [76, 249] on button "Jobs" at bounding box center [108, 238] width 136 height 32
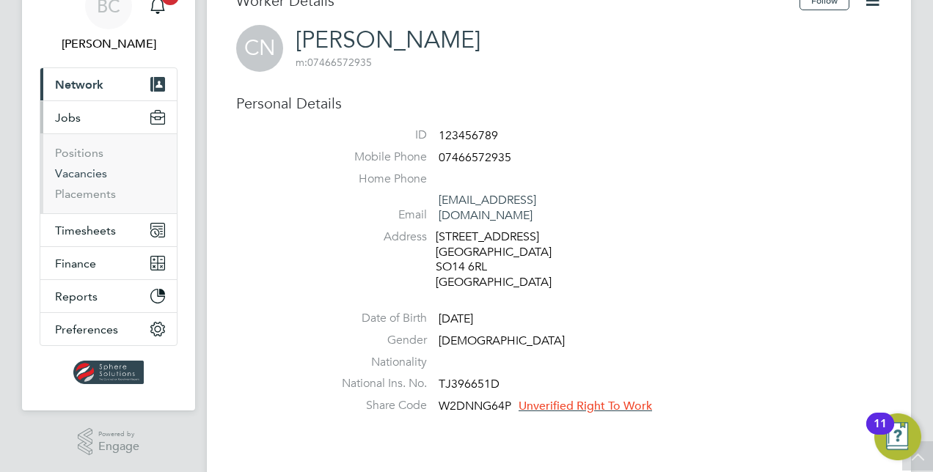
click at [79, 179] on link "Vacancies" at bounding box center [81, 173] width 52 height 14
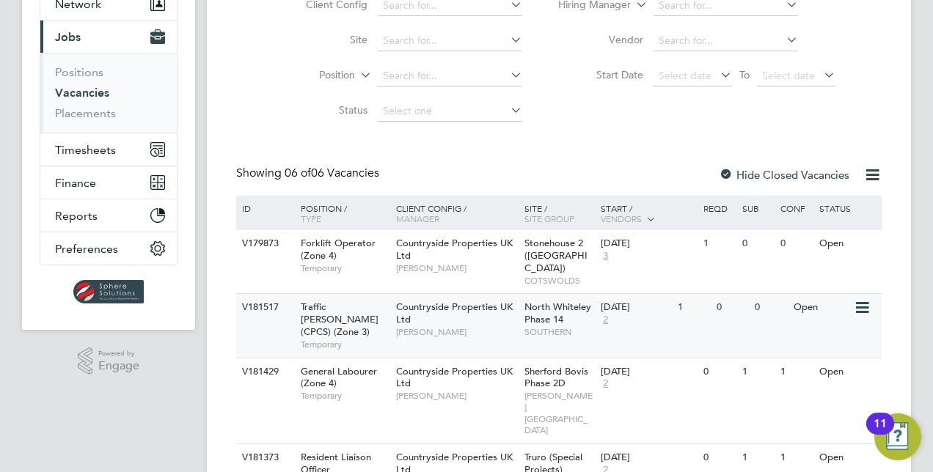
scroll to position [220, 0]
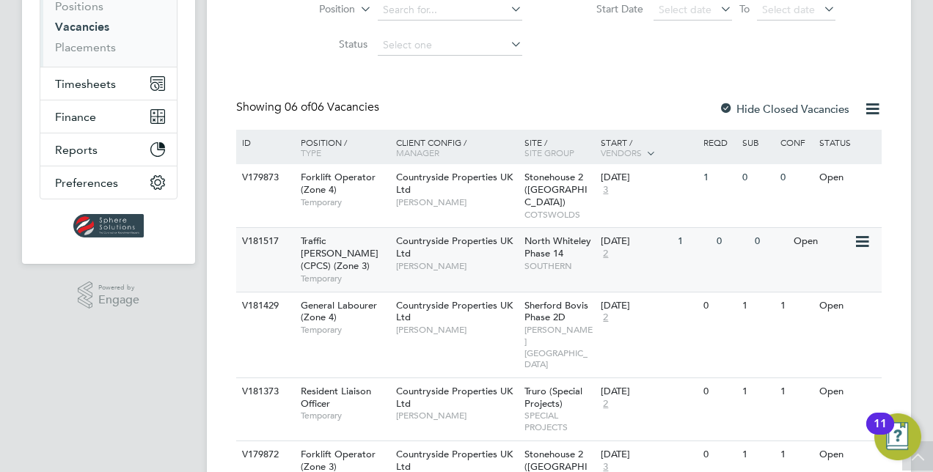
click at [451, 260] on span "[PERSON_NAME]" at bounding box center [456, 266] width 121 height 12
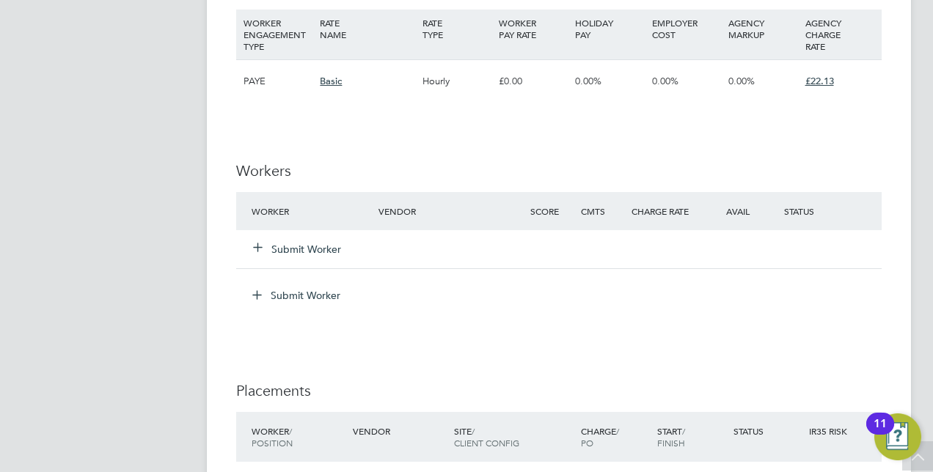
scroll to position [1026, 0]
click at [318, 244] on button "Submit Worker" at bounding box center [298, 247] width 88 height 15
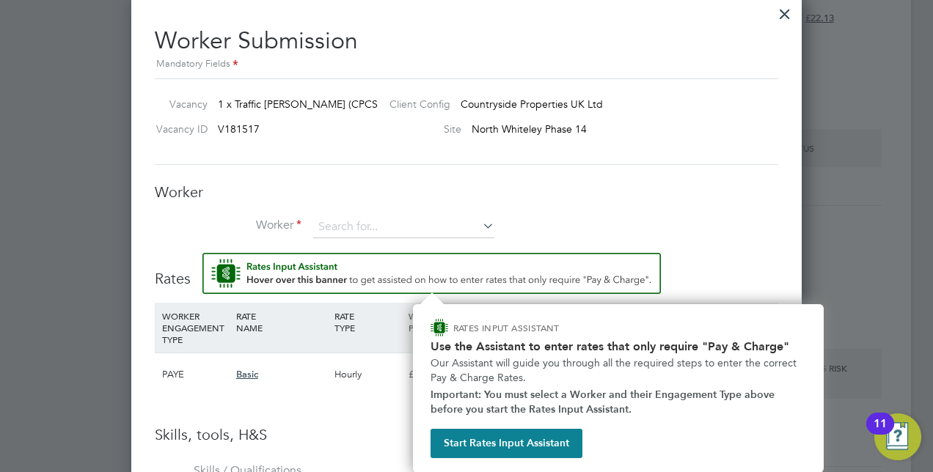
scroll to position [1088, 0]
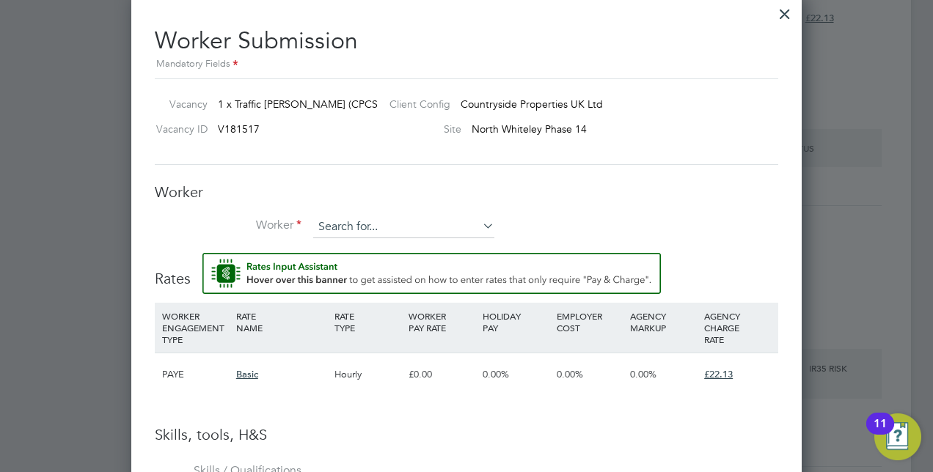
click at [343, 221] on input at bounding box center [403, 227] width 181 height 22
click at [347, 245] on li "[PERSON_NAME] yere [PERSON_NAME] (123456789)" at bounding box center [414, 247] width 203 height 20
type input "[PERSON_NAME] (123456789)"
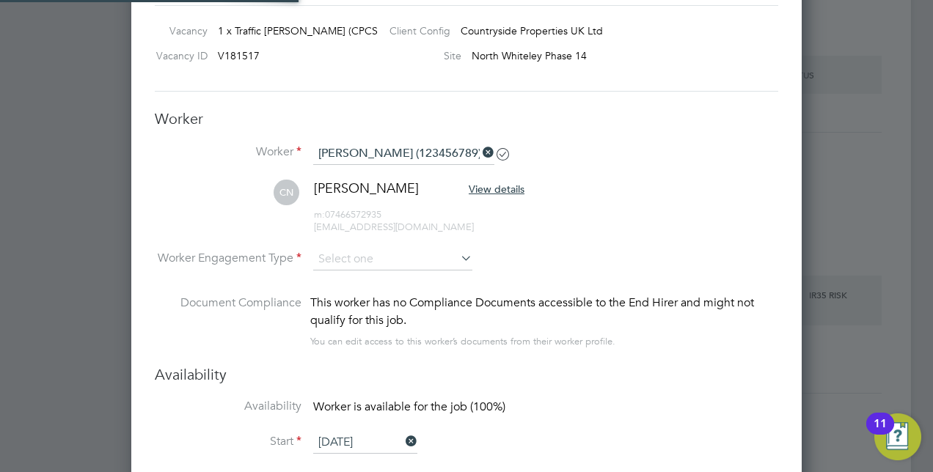
scroll to position [1263, 670]
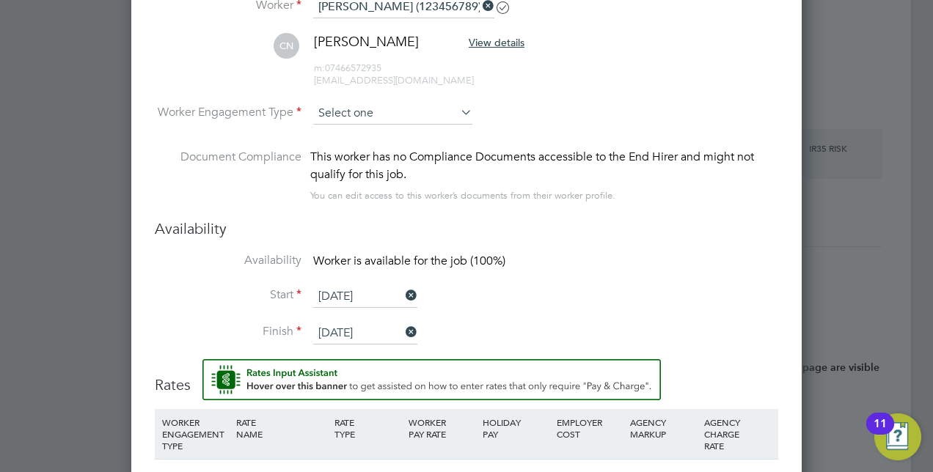
click at [378, 106] on input at bounding box center [392, 114] width 159 height 22
drag, startPoint x: 371, startPoint y: 126, endPoint x: 423, endPoint y: 126, distance: 52.1
click at [370, 126] on li "Contract" at bounding box center [393, 131] width 160 height 19
type input "Contract"
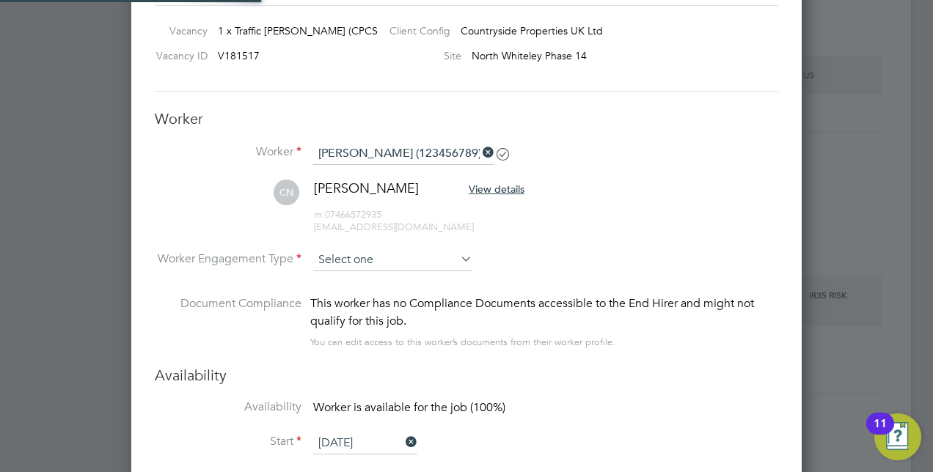
click at [379, 258] on input at bounding box center [392, 260] width 159 height 22
click at [360, 293] on li "PAYE" at bounding box center [393, 297] width 160 height 19
type input "PAYE"
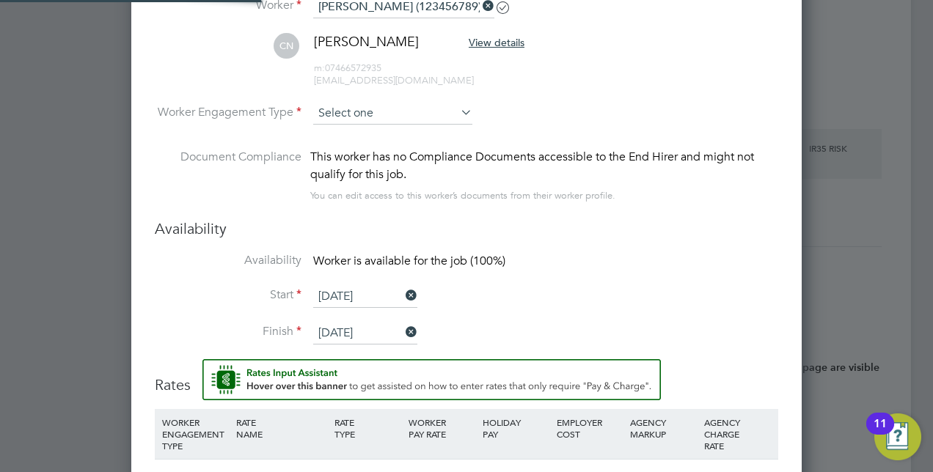
click at [383, 111] on input at bounding box center [392, 114] width 159 height 22
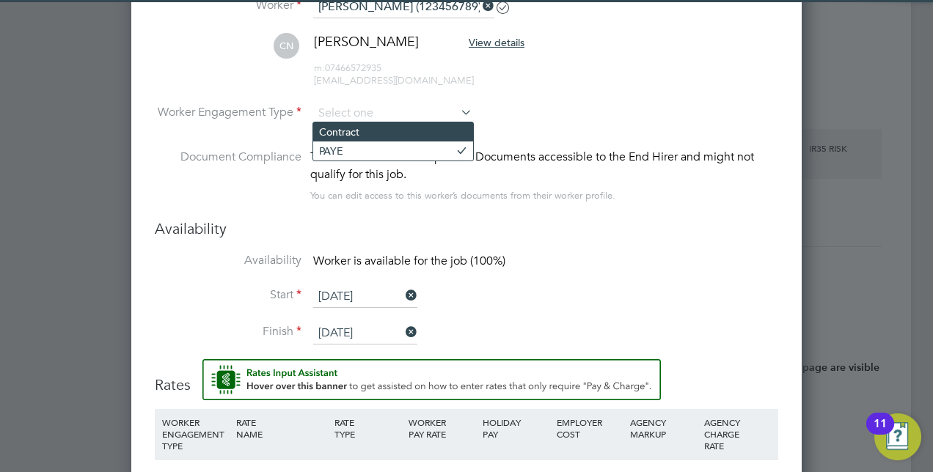
click at [372, 131] on li "Contract" at bounding box center [393, 131] width 160 height 19
type input "Contract"
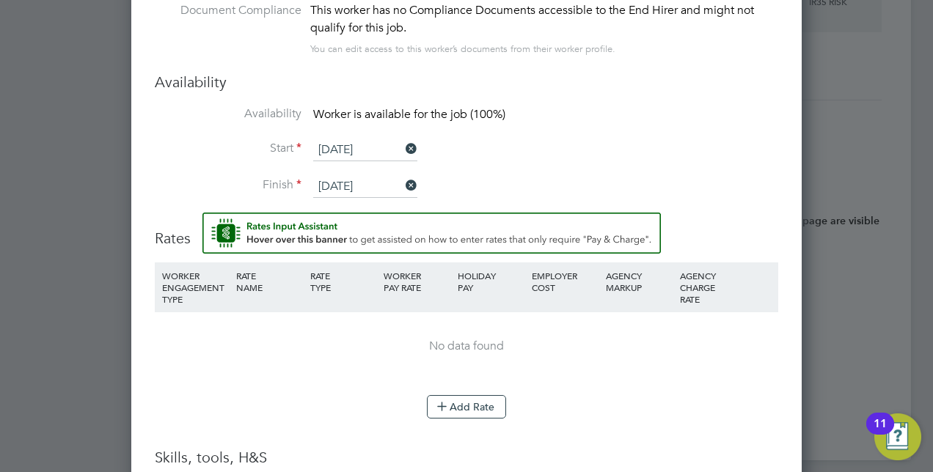
click at [344, 388] on li "WORKER ENGAGEMENT TYPE RATE NAME RATE TYPE WORKER PAY RATE HOLIDAY PAY EMPLOYER…" at bounding box center [466, 328] width 623 height 133
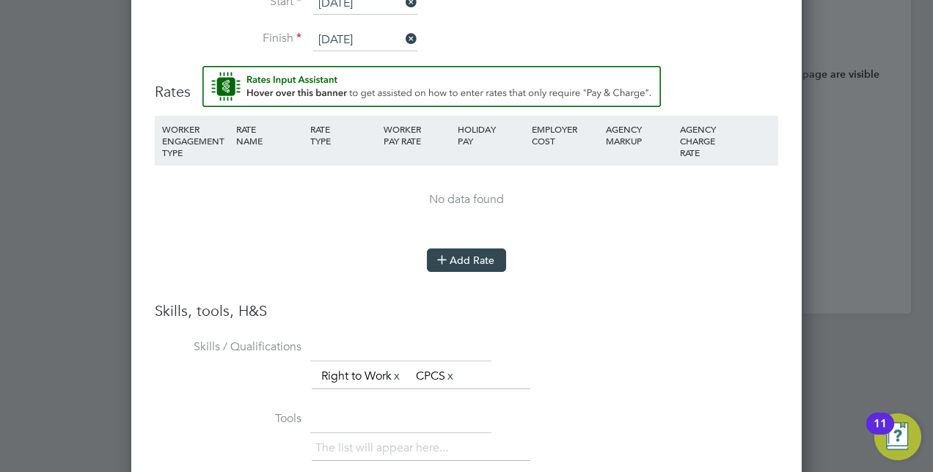
click at [468, 262] on button "Add Rate" at bounding box center [466, 260] width 79 height 23
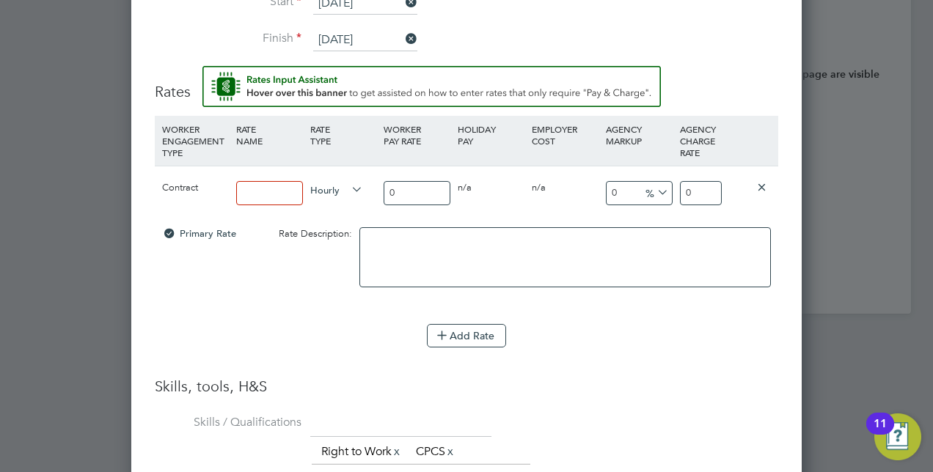
click at [265, 195] on input at bounding box center [269, 193] width 67 height 24
type input "17"
click at [692, 185] on input "0" at bounding box center [701, 193] width 42 height 24
type input "22.13"
click at [495, 208] on div "Contract 17 Hourly 0 0 n/a 0 n/a 0 0 % 22.13" at bounding box center [466, 193] width 623 height 54
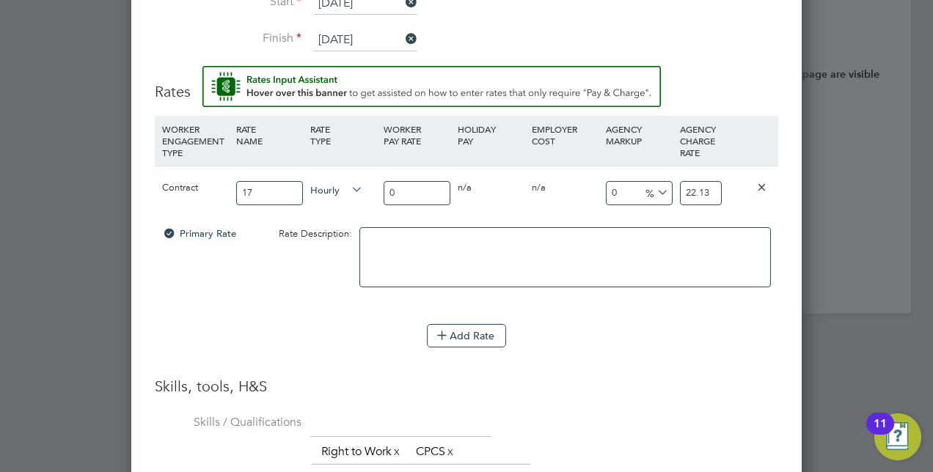
click at [346, 329] on div "Add Rate" at bounding box center [466, 335] width 623 height 23
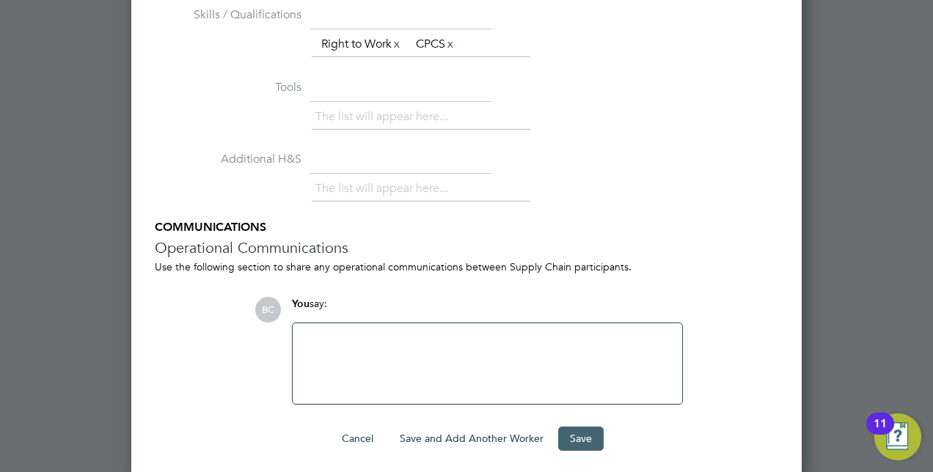
click at [576, 427] on button "Save" at bounding box center [580, 438] width 45 height 23
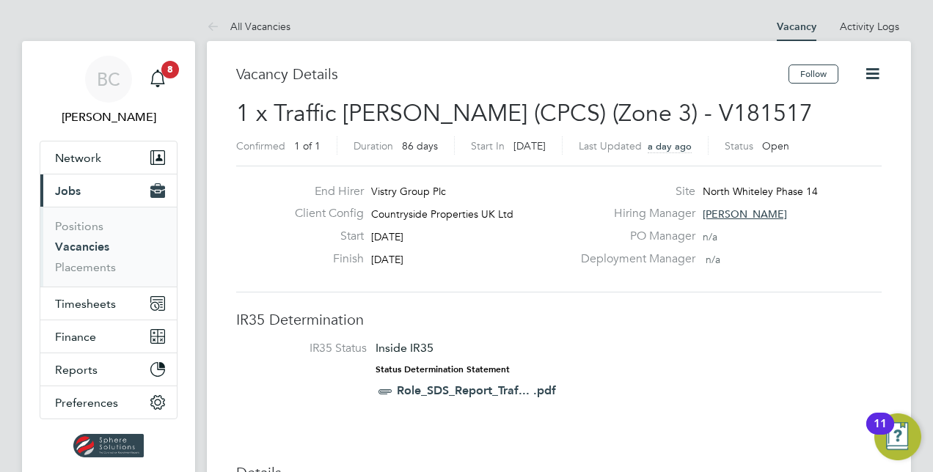
click at [877, 87] on div "Follow" at bounding box center [834, 82] width 93 height 34
click at [874, 78] on icon at bounding box center [872, 74] width 18 height 18
click at [854, 230] on div "PO Manager n/a" at bounding box center [729, 240] width 315 height 23
click at [814, 81] on button "Follow" at bounding box center [813, 74] width 50 height 19
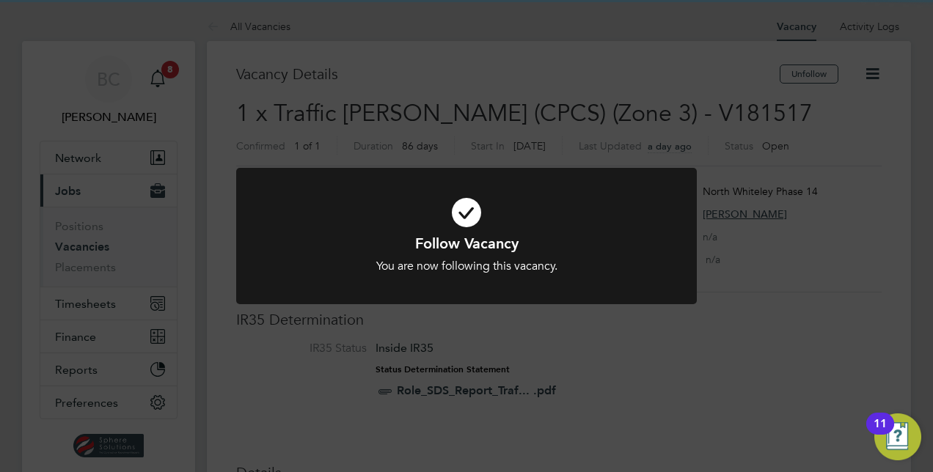
click at [811, 221] on div "Follow Vacancy You are now following this vacancy. Cancel Okay" at bounding box center [466, 236] width 933 height 472
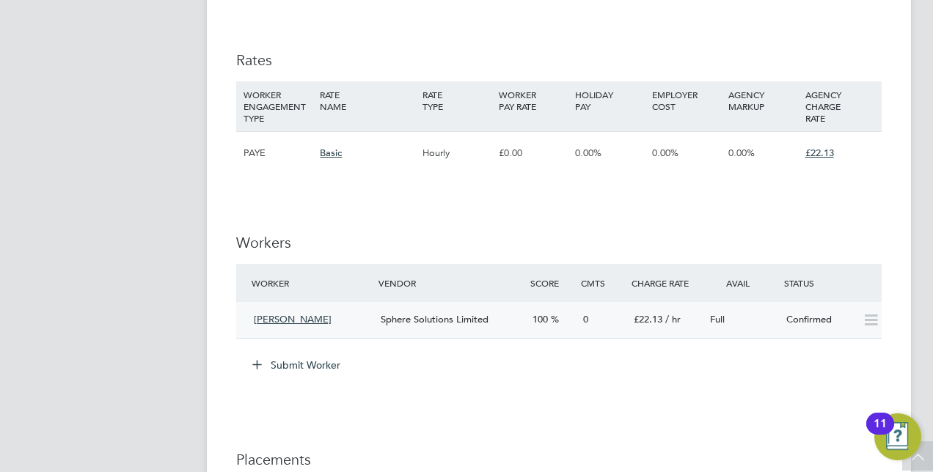
click at [353, 328] on div "[PERSON_NAME]" at bounding box center [311, 320] width 127 height 24
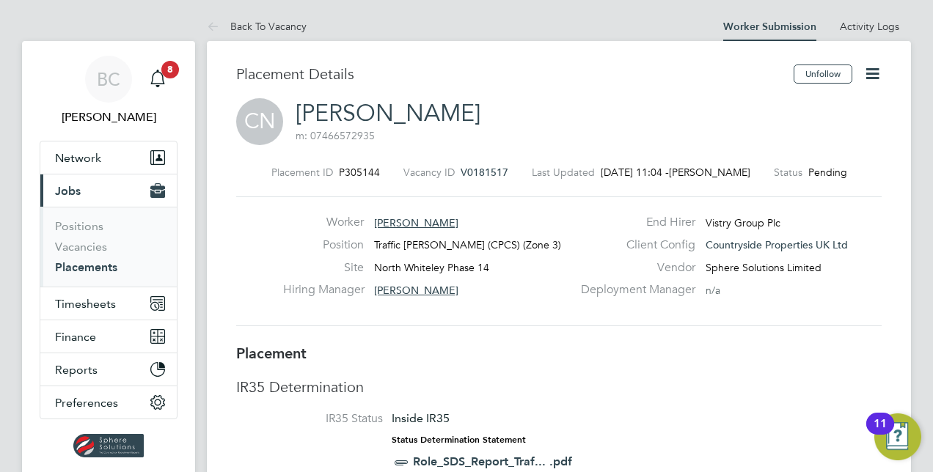
click at [72, 191] on span "Jobs" at bounding box center [68, 191] width 26 height 14
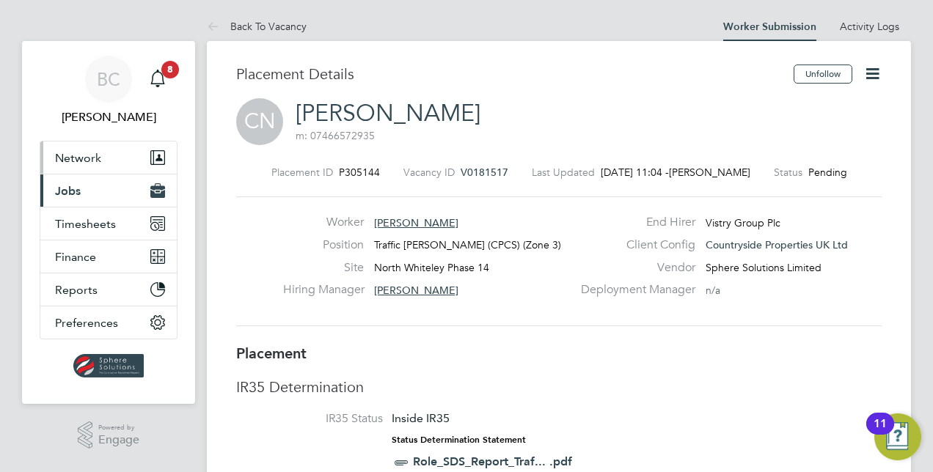
click at [78, 155] on span "Network" at bounding box center [78, 158] width 46 height 14
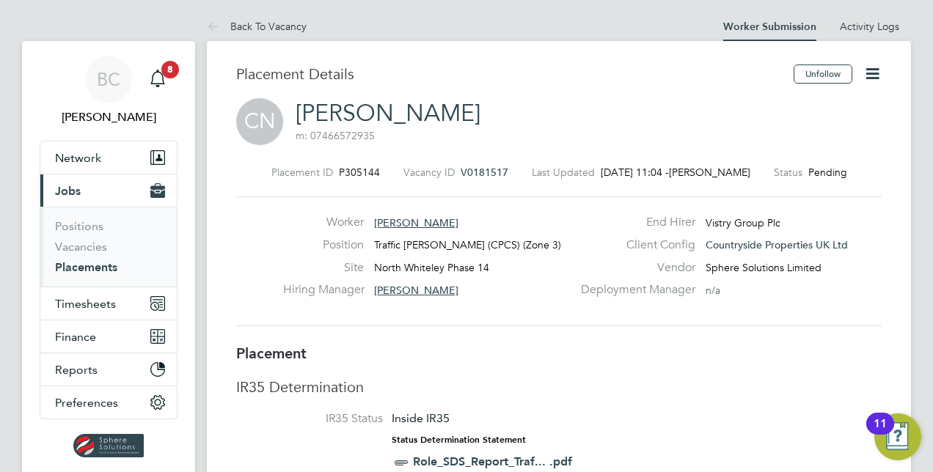
click at [419, 223] on span "[PERSON_NAME]" at bounding box center [416, 222] width 84 height 13
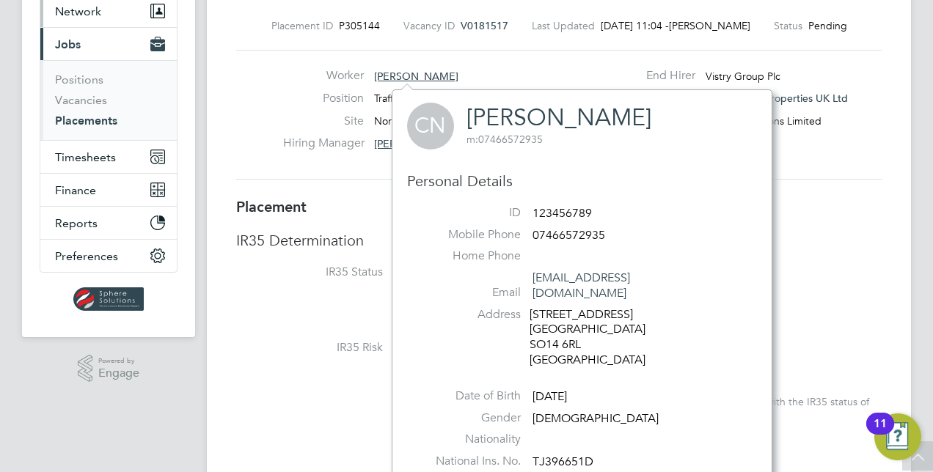
click at [85, 26] on button "Network" at bounding box center [108, 11] width 136 height 32
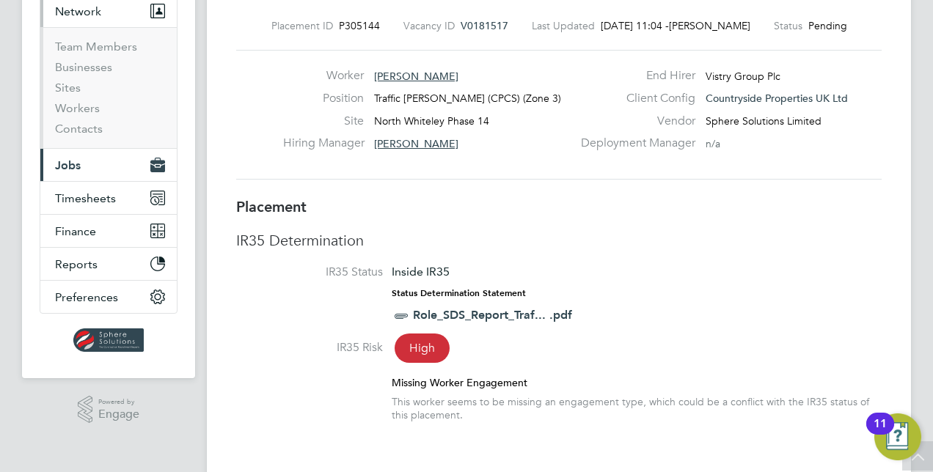
click at [84, 15] on span "Network" at bounding box center [78, 11] width 46 height 14
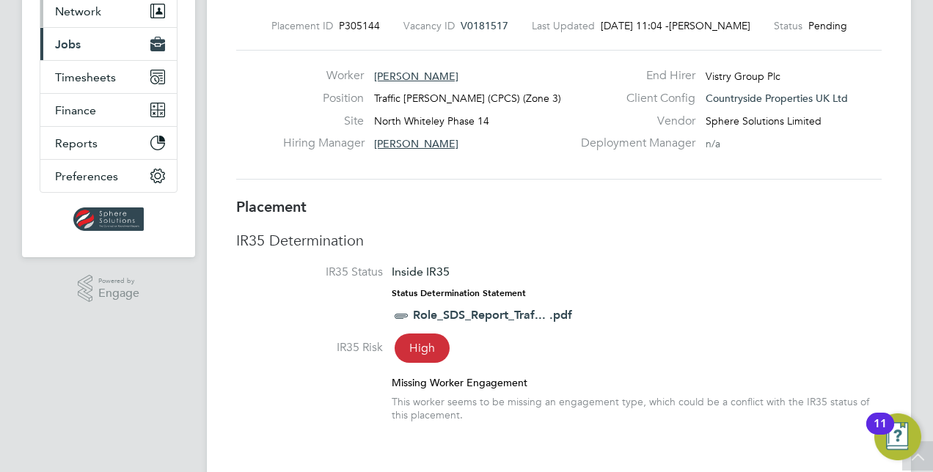
click at [82, 15] on span "Network" at bounding box center [78, 11] width 46 height 14
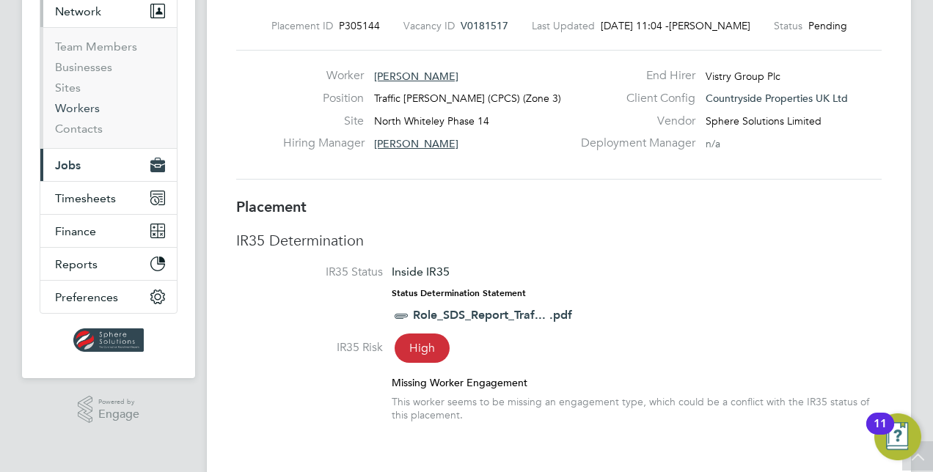
click at [81, 112] on link "Workers" at bounding box center [77, 108] width 45 height 14
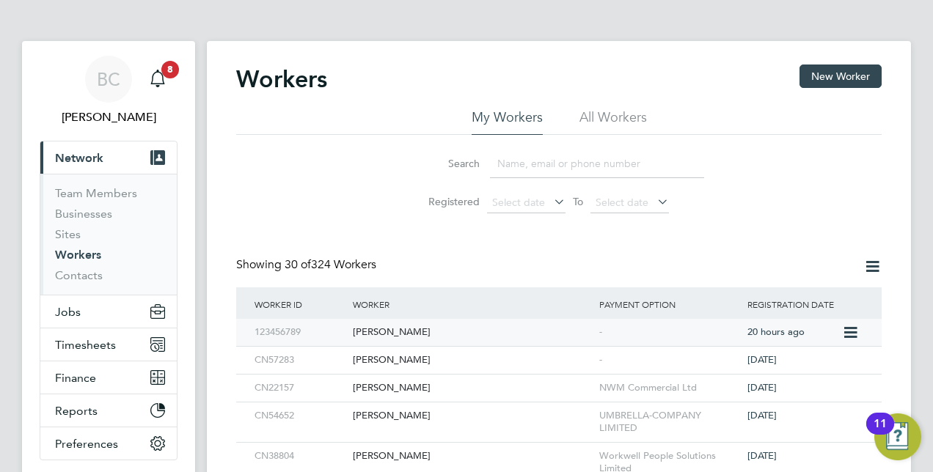
click at [403, 334] on div "[PERSON_NAME]" at bounding box center [472, 332] width 246 height 27
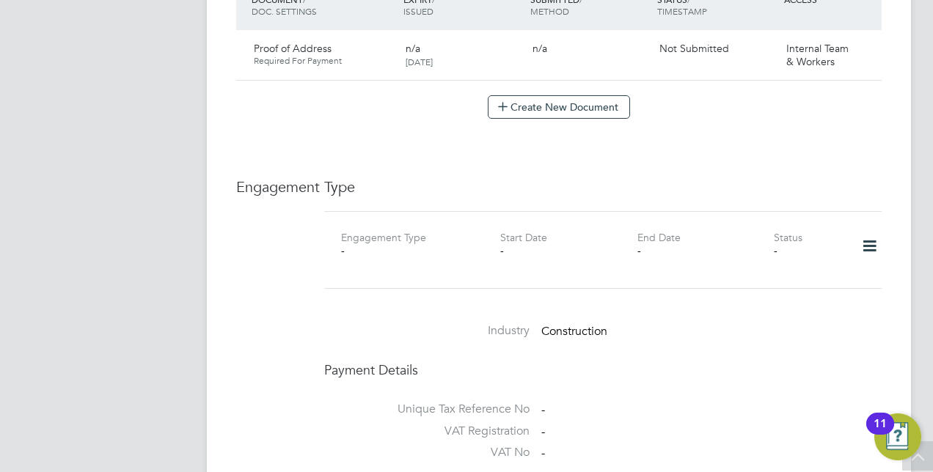
scroll to position [880, 0]
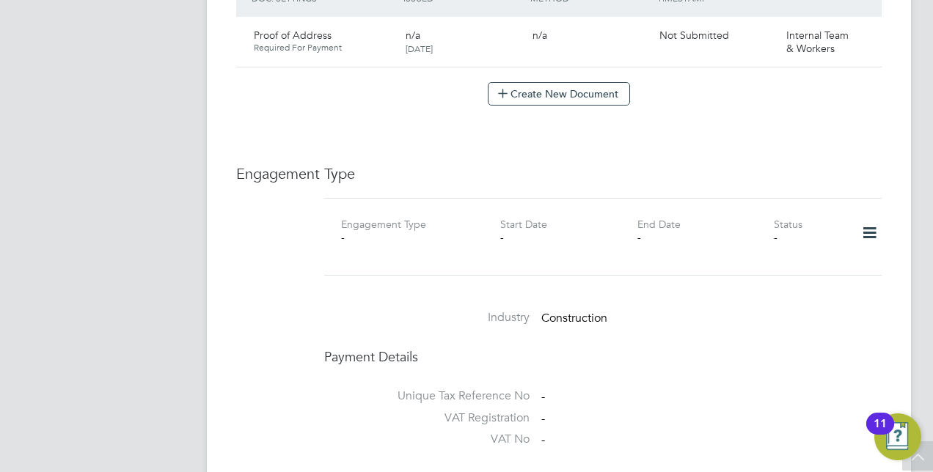
click at [871, 216] on icon at bounding box center [869, 233] width 26 height 34
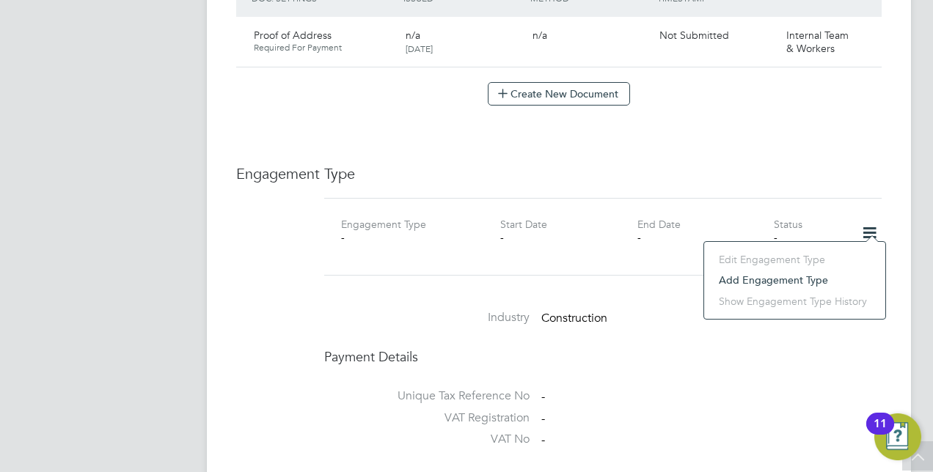
click at [721, 279] on li "Add Engagement Type" at bounding box center [794, 280] width 166 height 21
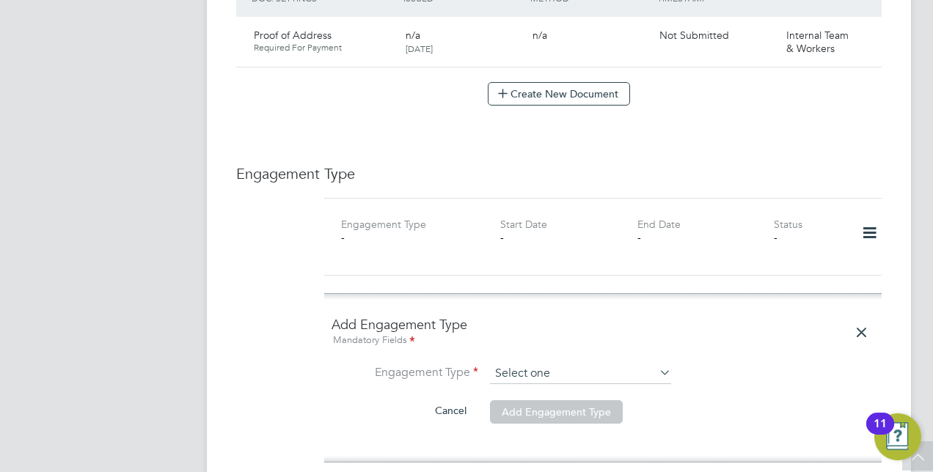
click at [532, 364] on input at bounding box center [580, 374] width 181 height 21
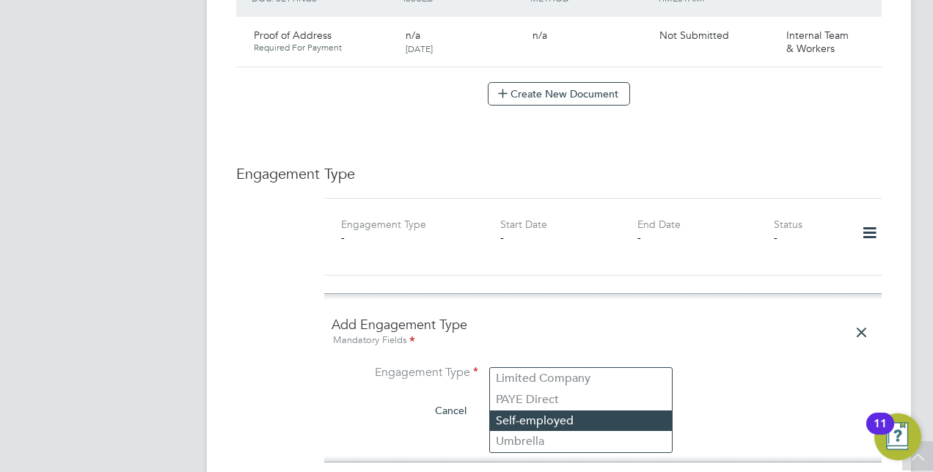
click at [535, 421] on li "Self-employed" at bounding box center [581, 421] width 182 height 21
type input "Self-employed"
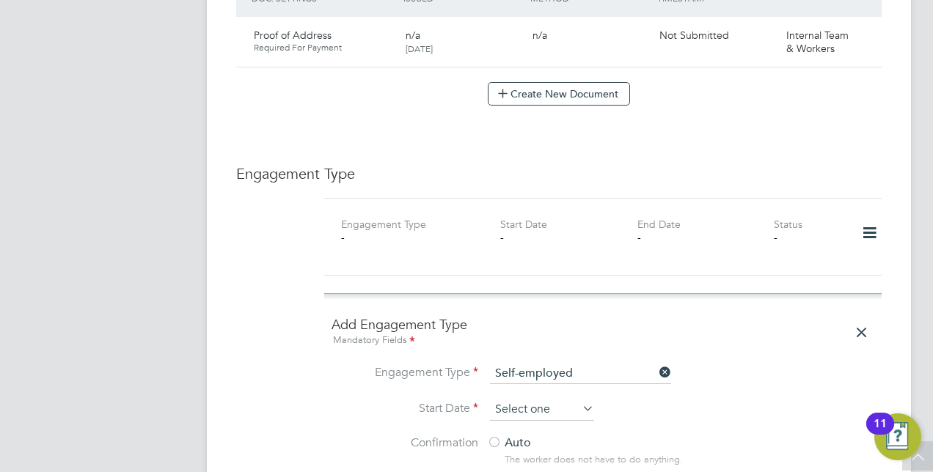
click at [536, 399] on input at bounding box center [542, 410] width 104 height 22
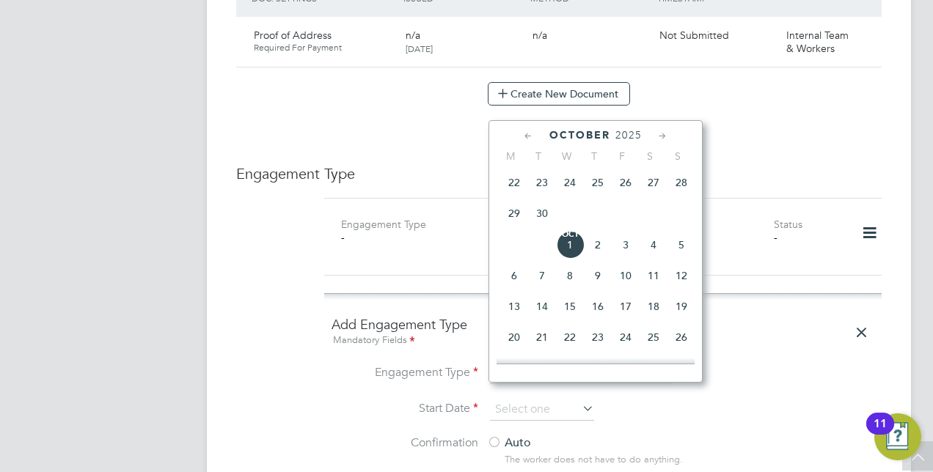
scroll to position [336, 0]
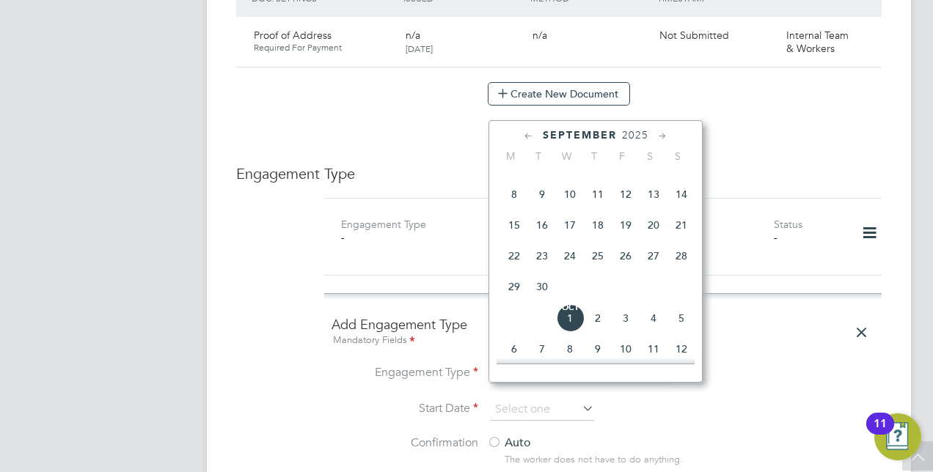
click at [543, 292] on span "30" at bounding box center [542, 287] width 28 height 28
type input "[DATE]"
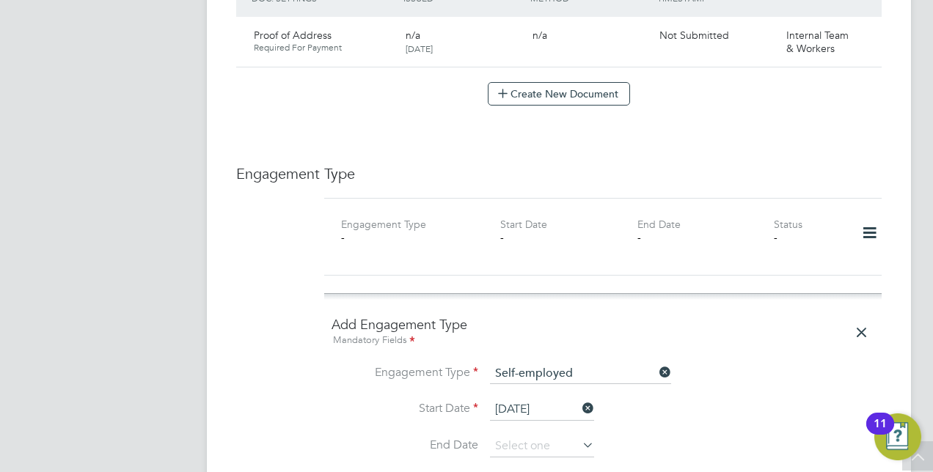
click at [459, 256] on div "Engagement Type - Start Date - End Date - Status -" at bounding box center [602, 237] width 557 height 78
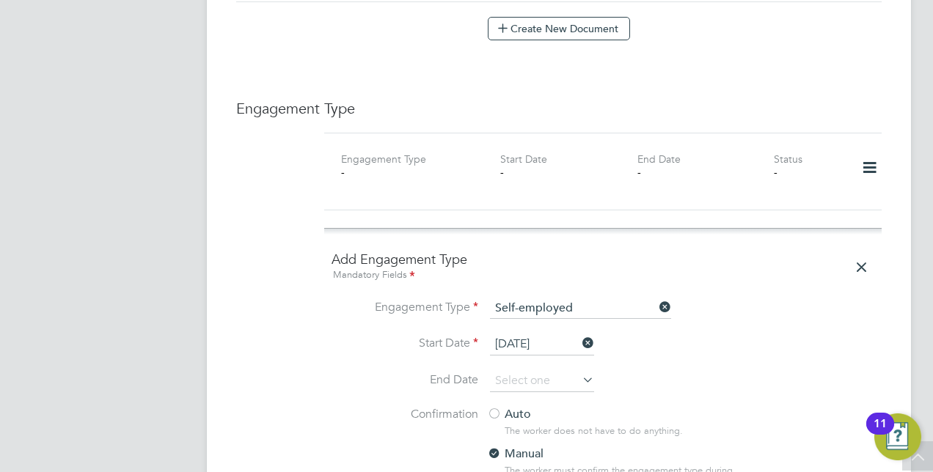
scroll to position [1026, 0]
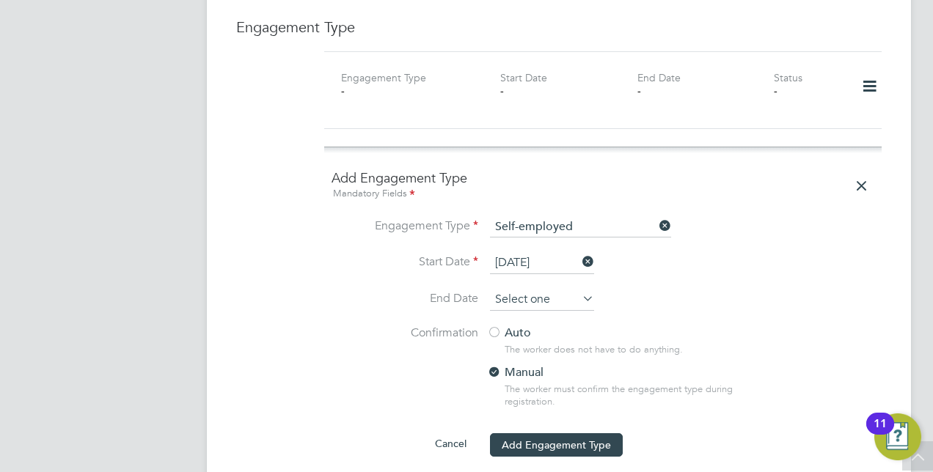
click at [507, 289] on input at bounding box center [542, 300] width 104 height 22
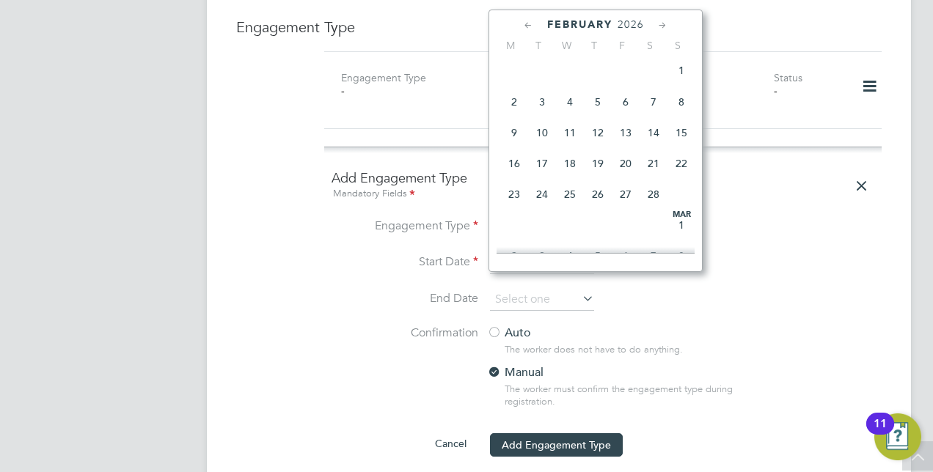
scroll to position [1069, 0]
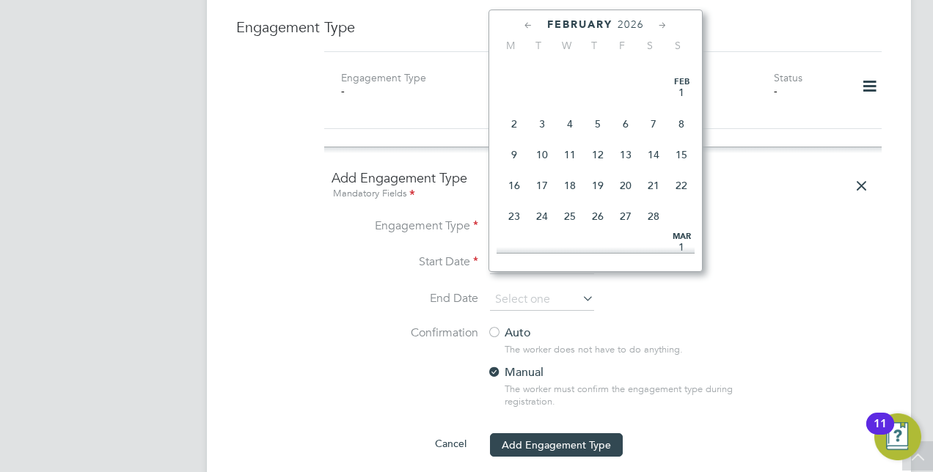
click at [650, 138] on span "7" at bounding box center [653, 124] width 28 height 28
type input "[DATE]"
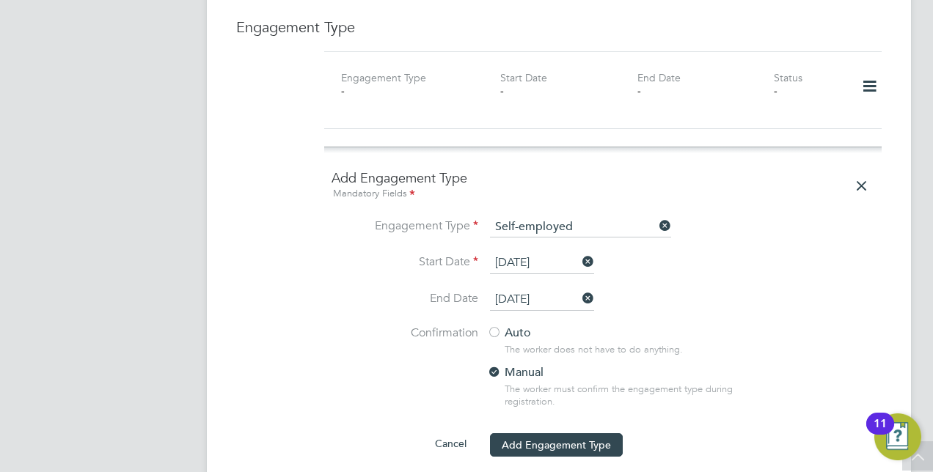
click at [719, 252] on li "Start Date [DATE]" at bounding box center [602, 270] width 543 height 37
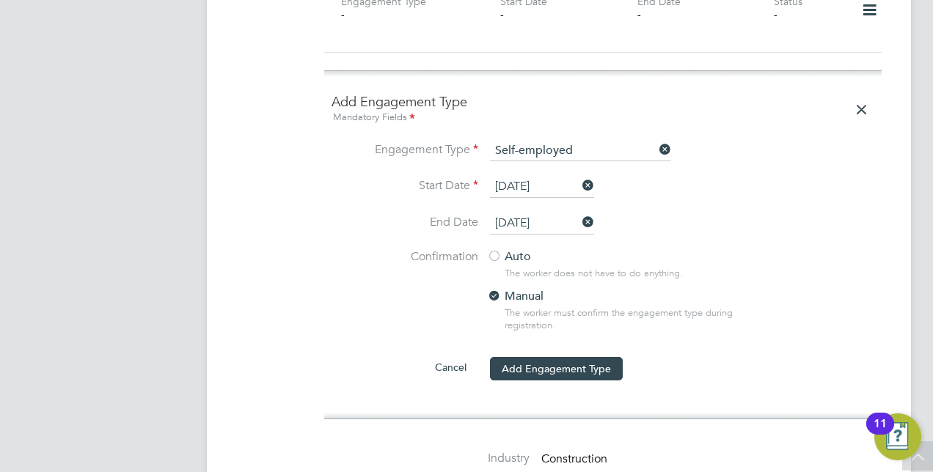
scroll to position [1173, 0]
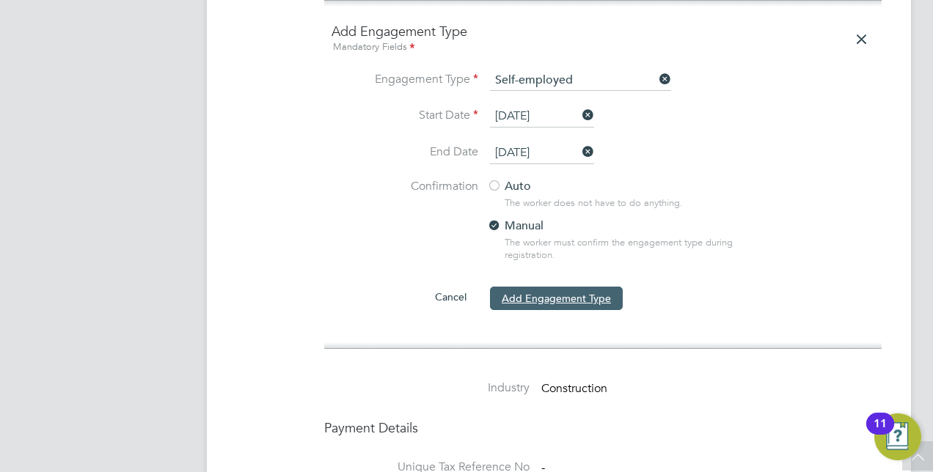
click at [557, 287] on button "Add Engagement Type" at bounding box center [556, 298] width 133 height 23
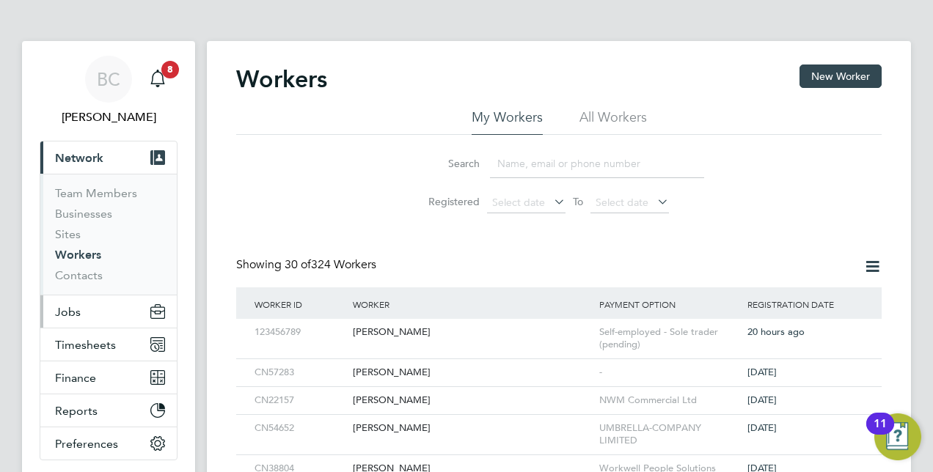
click at [74, 314] on span "Jobs" at bounding box center [68, 312] width 26 height 14
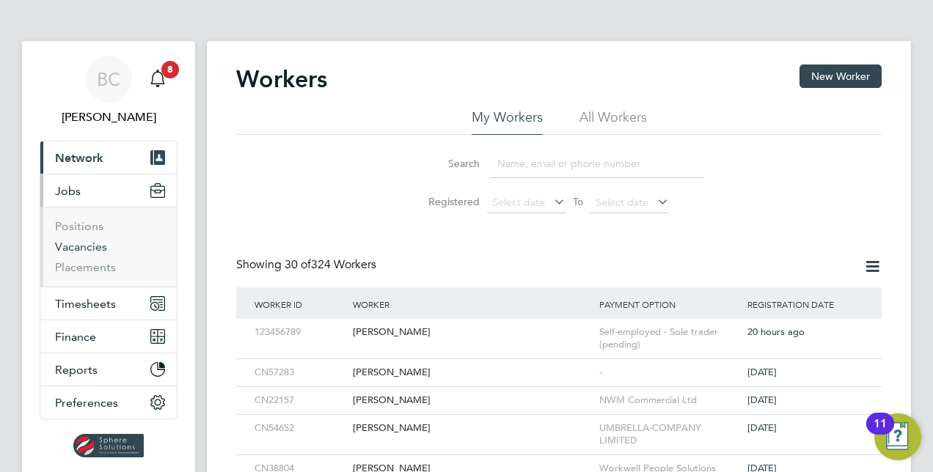
click at [85, 242] on link "Vacancies" at bounding box center [81, 247] width 52 height 14
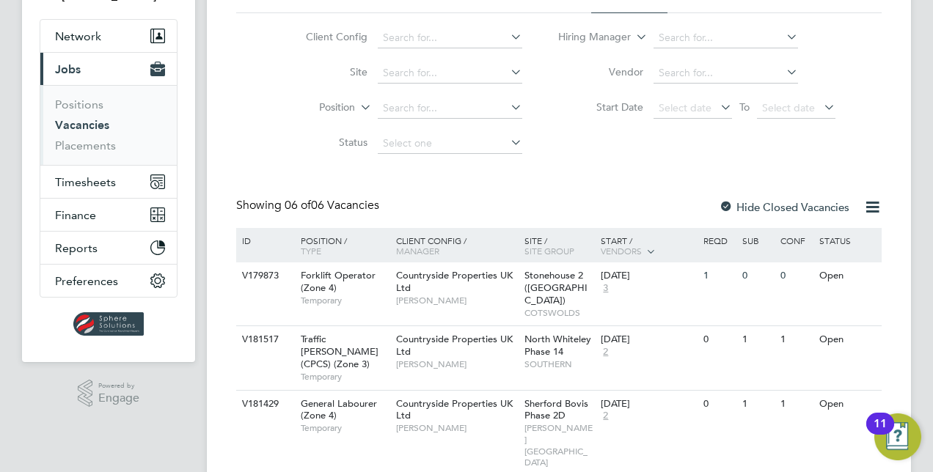
scroll to position [147, 0]
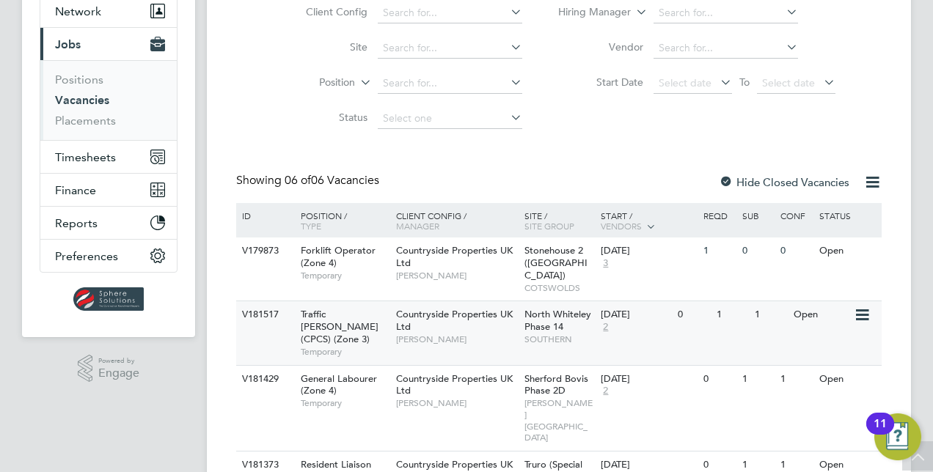
click at [444, 314] on div "Countryside Properties UK Ltd Tony Sweeney" at bounding box center [456, 326] width 128 height 51
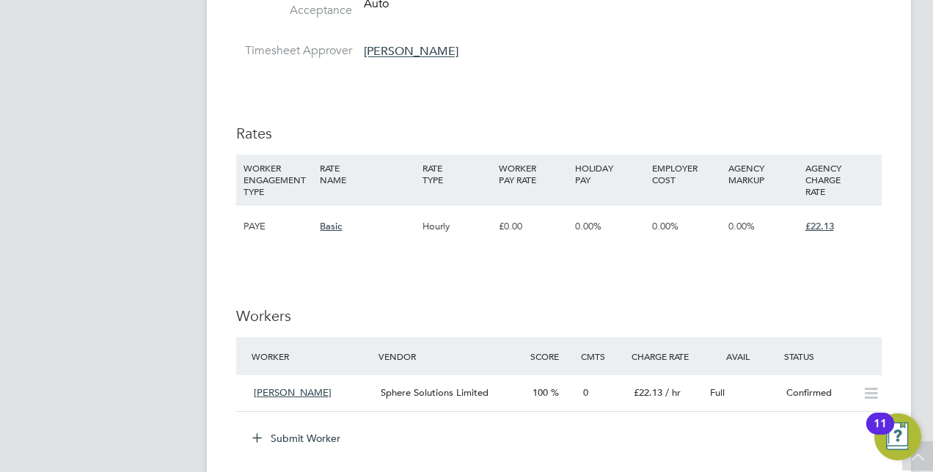
scroll to position [953, 0]
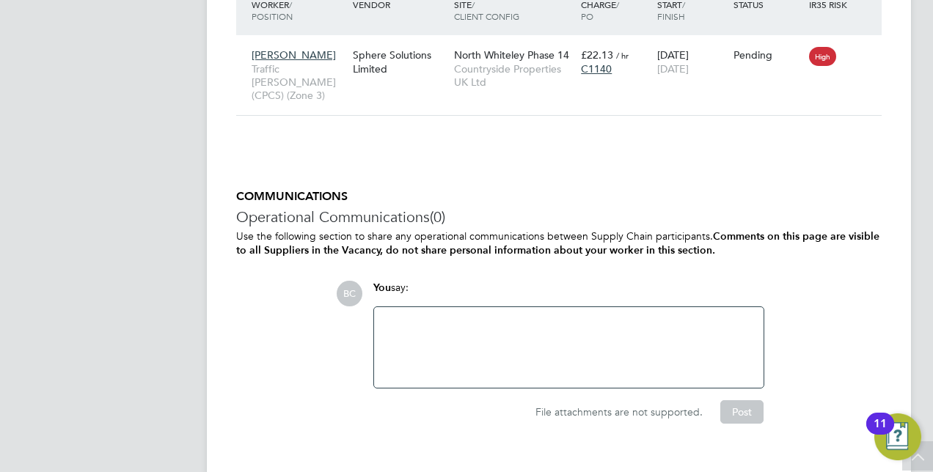
scroll to position [1312, 0]
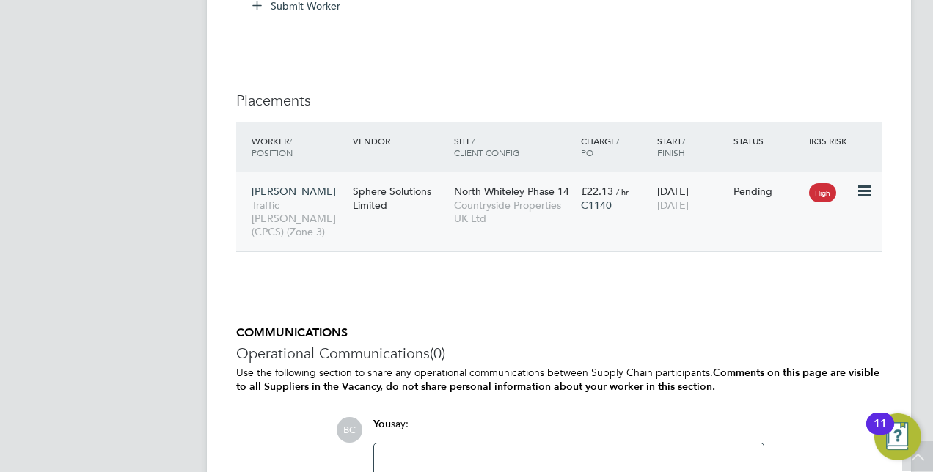
click at [343, 212] on span "Traffic [PERSON_NAME] (CPCS) (Zone 3)" at bounding box center [298, 219] width 94 height 40
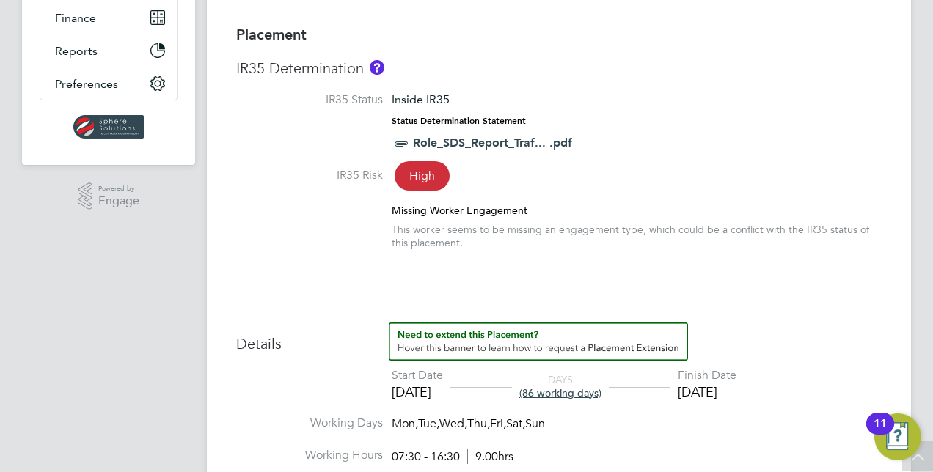
scroll to position [70, 0]
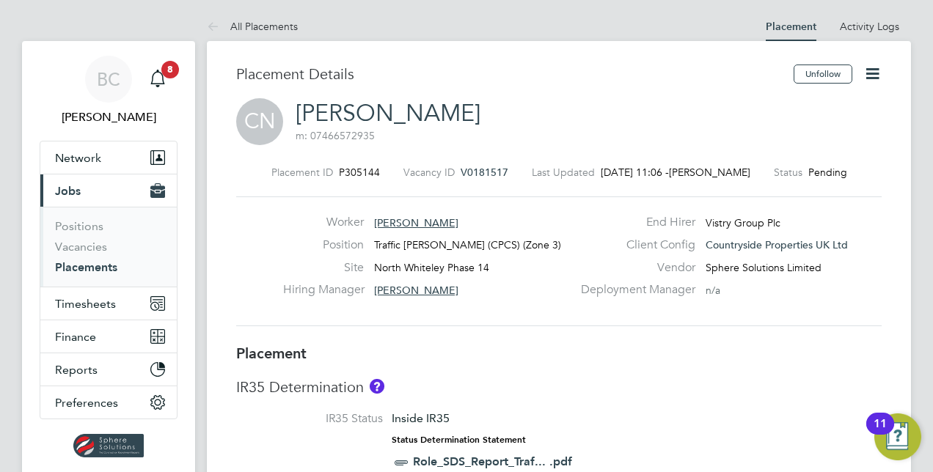
click at [864, 73] on icon at bounding box center [872, 74] width 18 height 18
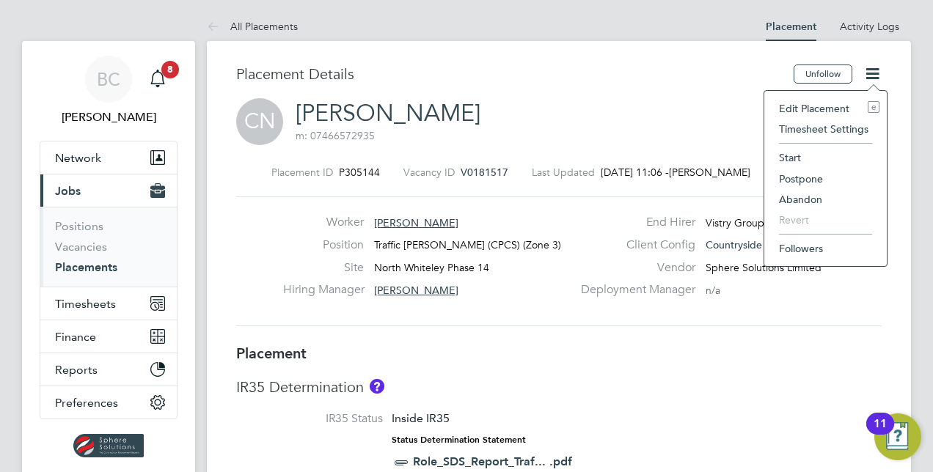
click at [793, 152] on li "Start" at bounding box center [825, 157] width 108 height 21
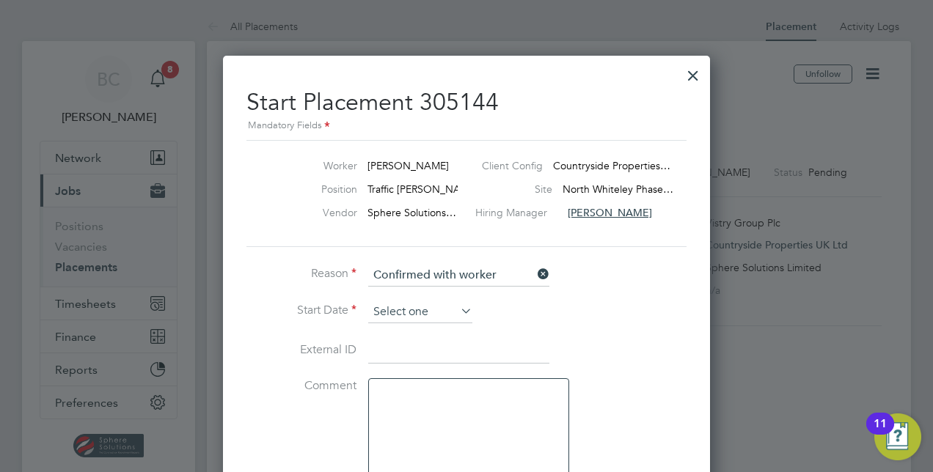
click at [418, 312] on input at bounding box center [420, 312] width 104 height 22
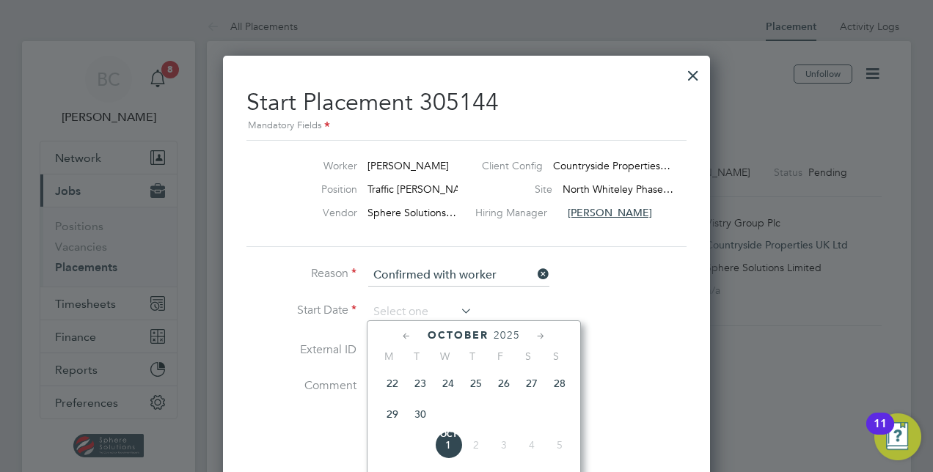
click at [420, 416] on span "30" at bounding box center [420, 414] width 28 height 28
type input "[DATE]"
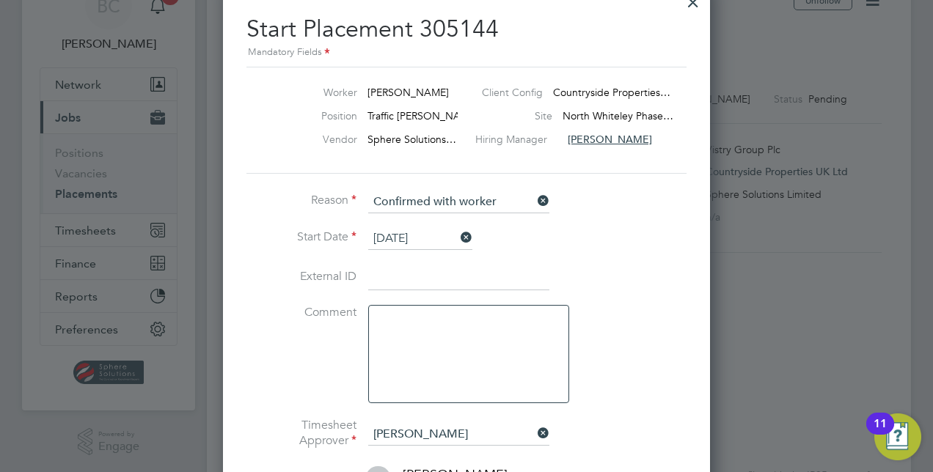
click at [441, 279] on input at bounding box center [458, 278] width 181 height 26
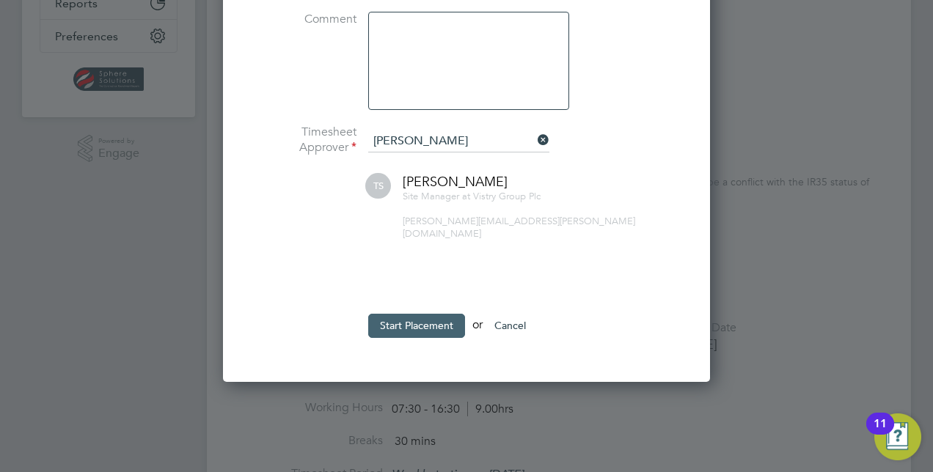
click at [436, 314] on button "Start Placement" at bounding box center [416, 325] width 97 height 23
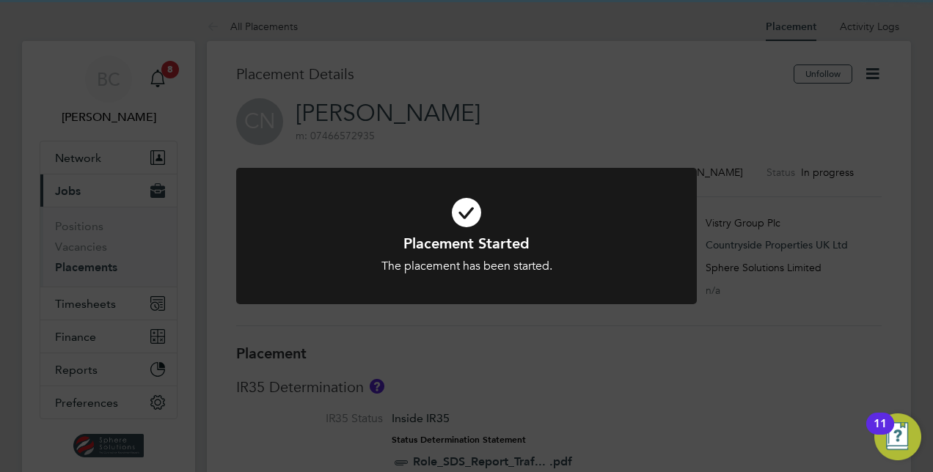
click at [641, 362] on div "Placement Started The placement has been started. Cancel Okay" at bounding box center [466, 236] width 933 height 472
